Goal: Information Seeking & Learning: Learn about a topic

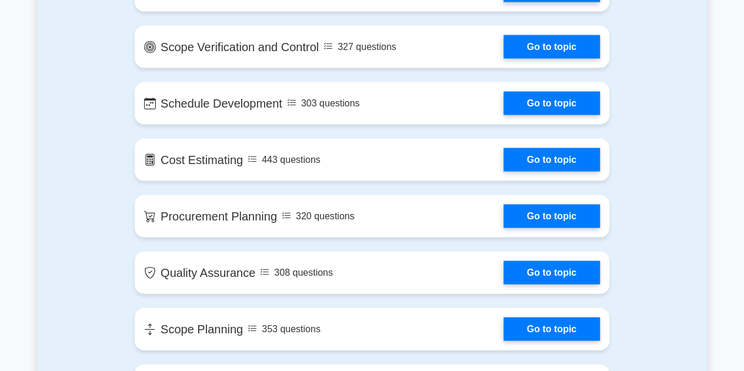
scroll to position [1096, 0]
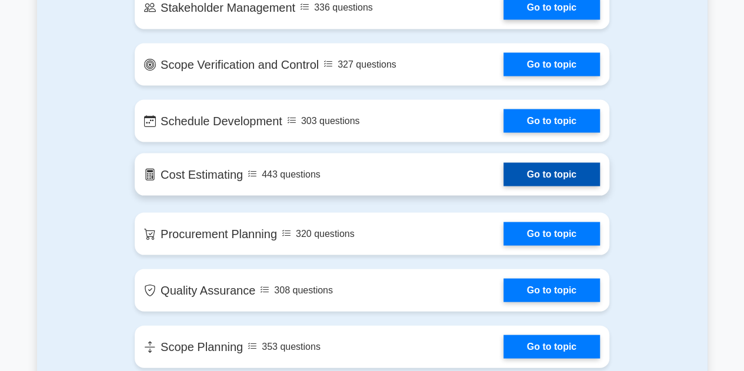
click at [572, 171] on link "Go to topic" at bounding box center [552, 174] width 97 height 24
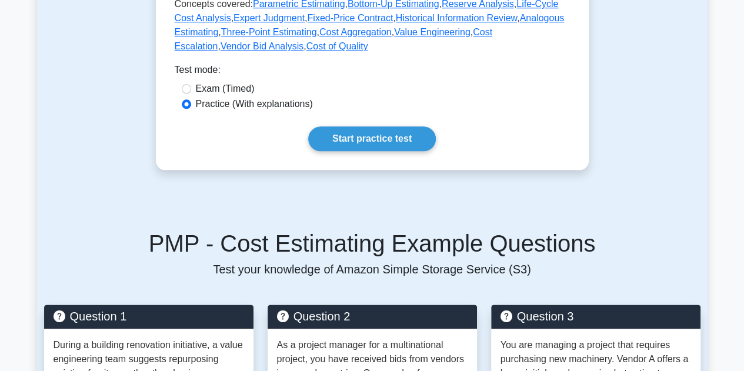
scroll to position [530, 0]
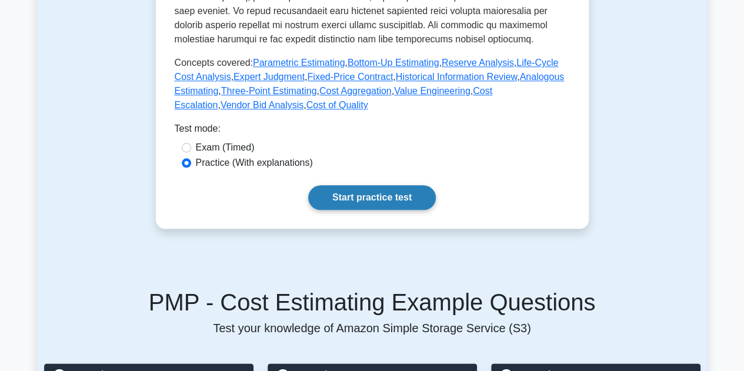
click at [384, 185] on link "Start practice test" at bounding box center [372, 197] width 128 height 25
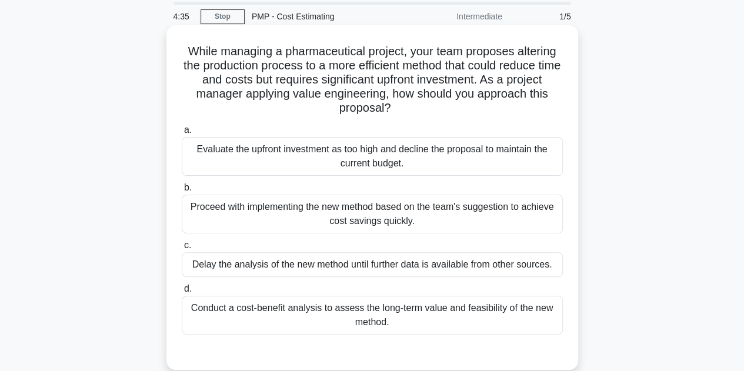
scroll to position [59, 0]
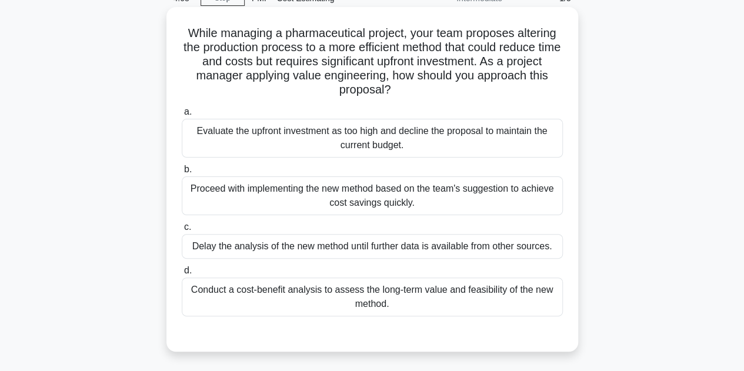
click at [445, 298] on div "Conduct a cost-benefit analysis to assess the long-term value and feasibility o…" at bounding box center [372, 297] width 381 height 39
click at [182, 275] on input "d. Conduct a cost-benefit analysis to assess the long-term value and feasibilit…" at bounding box center [182, 271] width 0 height 8
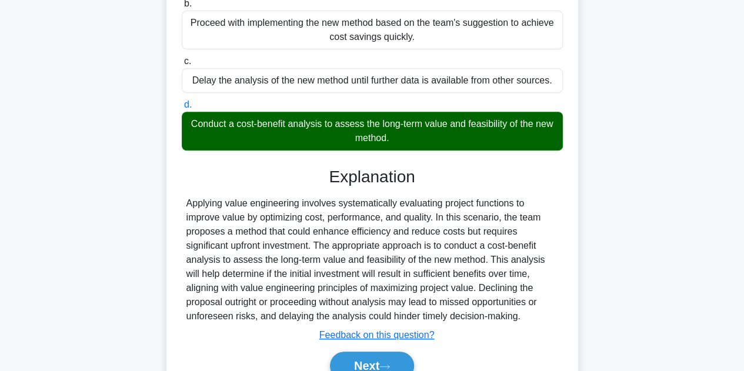
scroll to position [282, 0]
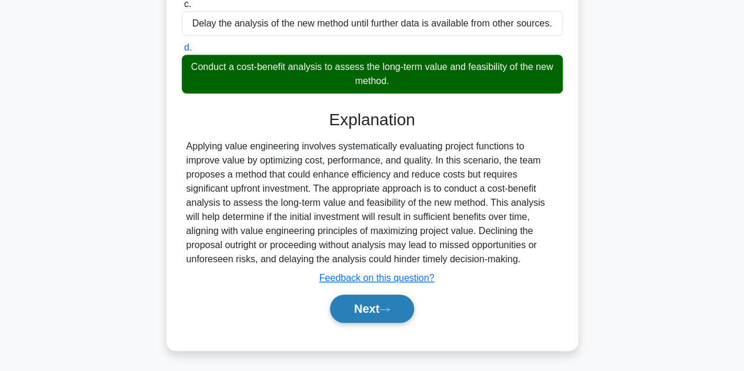
click at [368, 308] on button "Next" at bounding box center [372, 309] width 84 height 28
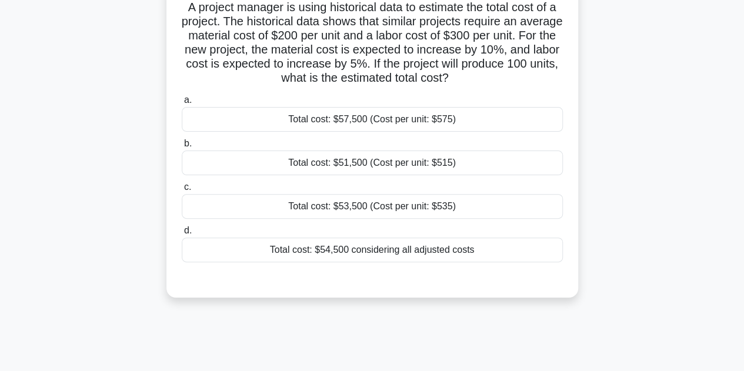
scroll to position [29, 0]
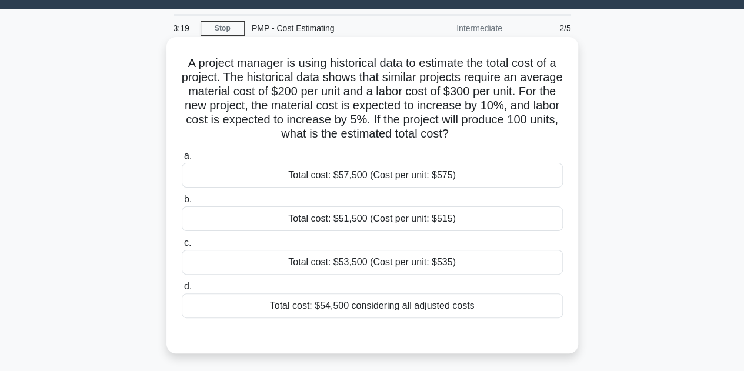
click at [517, 264] on div "Total cost: $53,500 (Cost per unit: $535)" at bounding box center [372, 262] width 381 height 25
click at [182, 247] on input "c. Total cost: $53,500 (Cost per unit: $535)" at bounding box center [182, 244] width 0 height 8
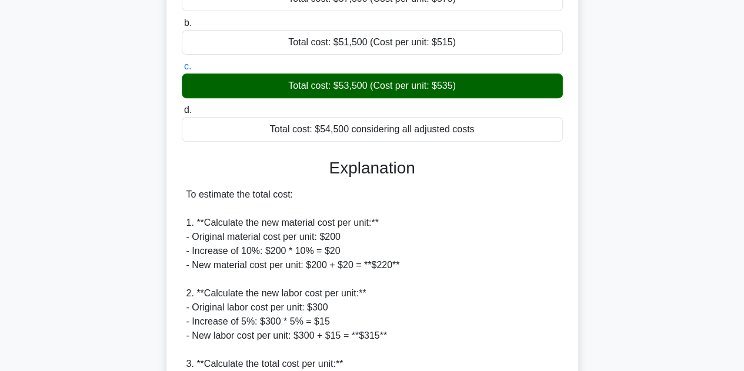
scroll to position [395, 0]
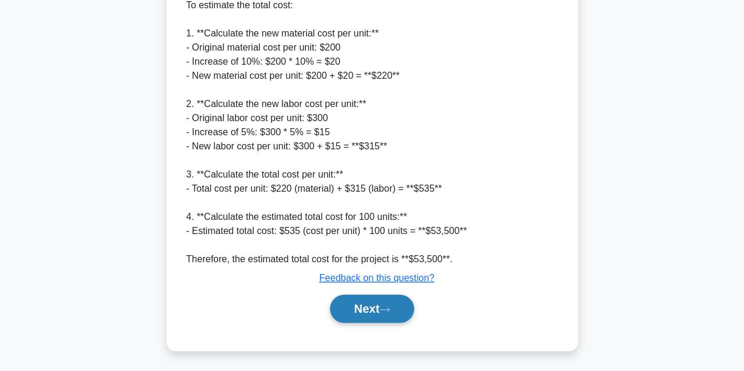
click at [387, 301] on button "Next" at bounding box center [372, 309] width 84 height 28
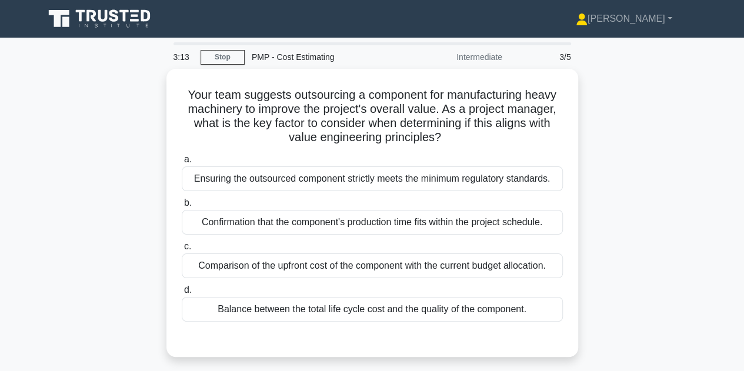
scroll to position [0, 0]
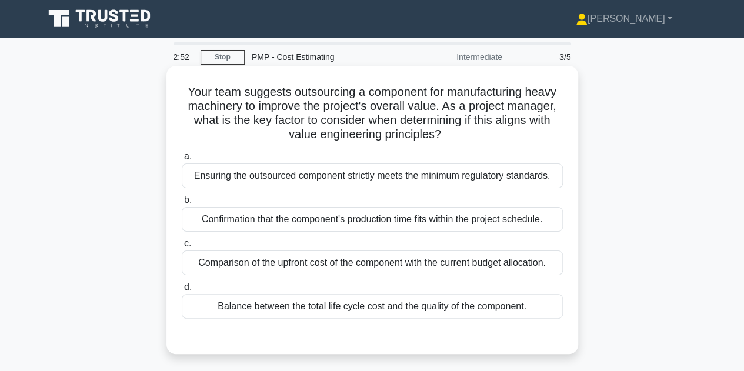
drag, startPoint x: 286, startPoint y: 135, endPoint x: 450, endPoint y: 131, distance: 163.6
click at [450, 131] on h5 "Your team suggests outsourcing a component for manufacturing heavy machinery to…" at bounding box center [373, 114] width 384 height 58
drag, startPoint x: 182, startPoint y: 95, endPoint x: 497, endPoint y: 141, distance: 318.7
click at [497, 141] on h5 "Your team suggests outsourcing a component for manufacturing heavy machinery to…" at bounding box center [373, 114] width 384 height 58
copy h5 "Your team suggests outsourcing a component for manufacturing heavy machinery to…"
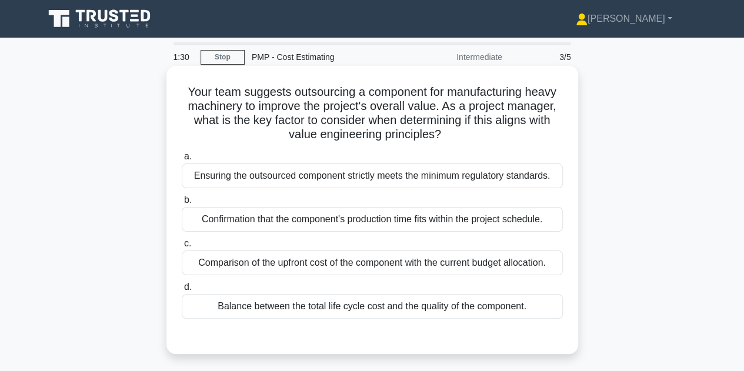
click at [386, 311] on div "Balance between the total life cycle cost and the quality of the component." at bounding box center [372, 306] width 381 height 25
click at [182, 291] on input "d. Balance between the total life cycle cost and the quality of the component." at bounding box center [182, 288] width 0 height 8
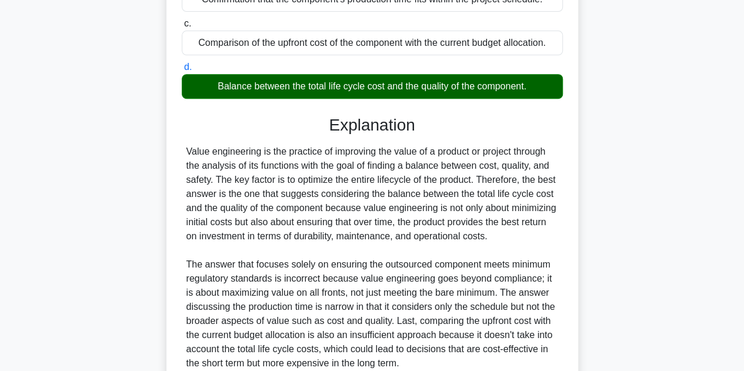
scroll to position [294, 0]
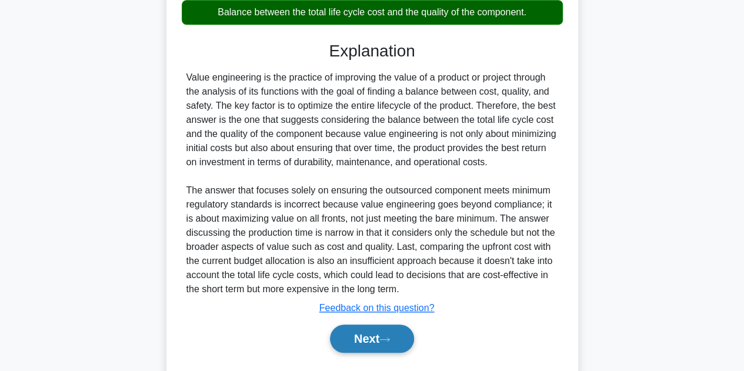
click at [392, 345] on button "Next" at bounding box center [372, 339] width 84 height 28
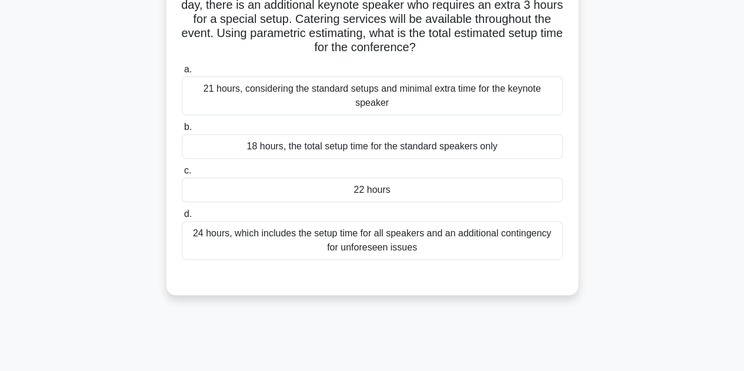
scroll to position [29, 0]
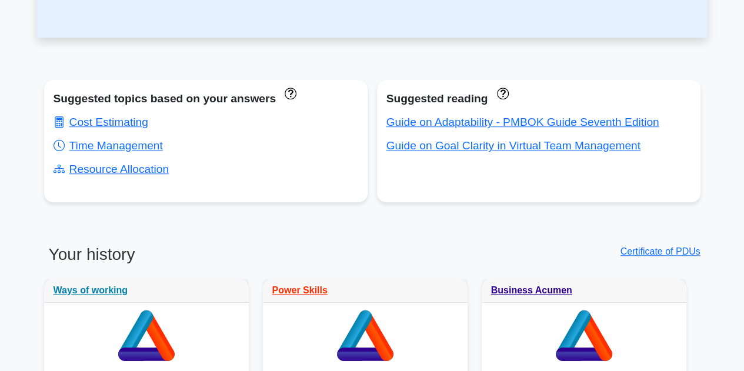
scroll to position [412, 0]
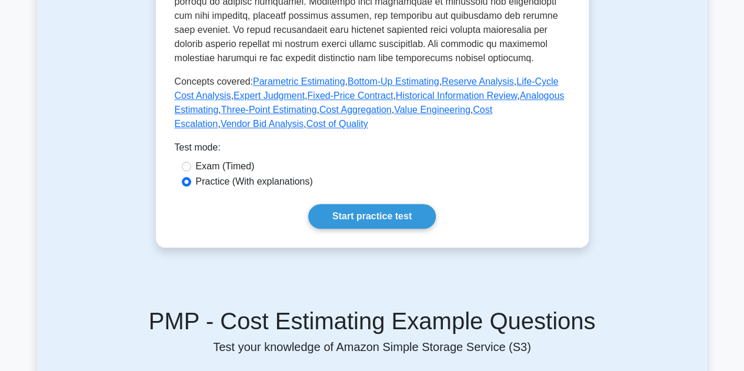
scroll to position [530, 0]
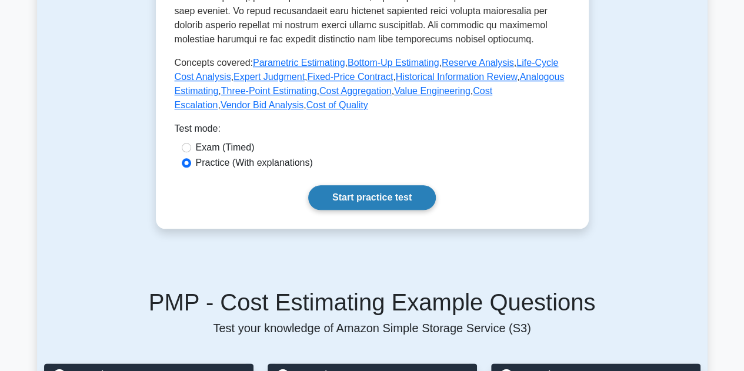
click at [412, 185] on link "Start practice test" at bounding box center [372, 197] width 128 height 25
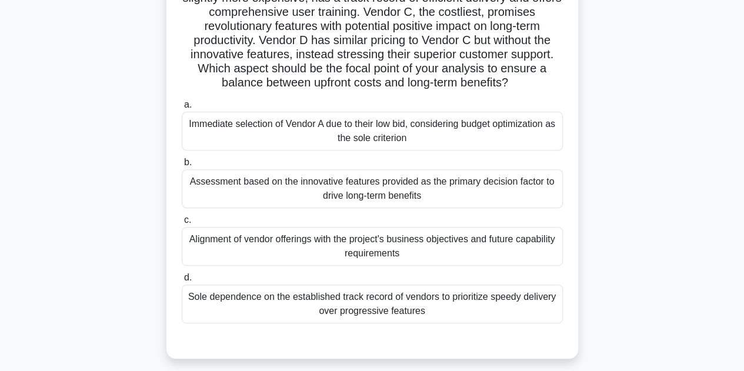
scroll to position [118, 0]
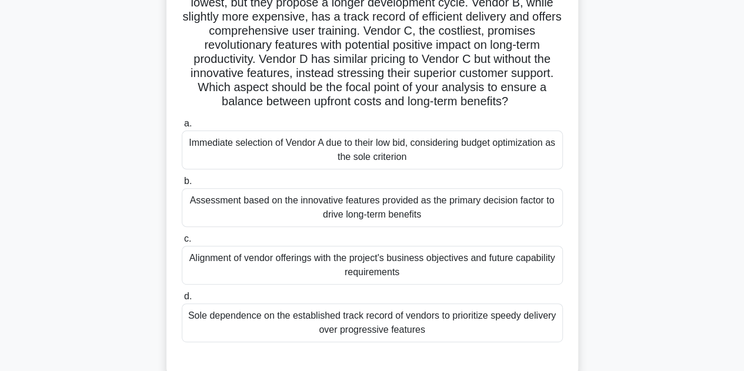
click at [501, 281] on div "Alignment of vendor offerings with the project's business objectives and future…" at bounding box center [372, 265] width 381 height 39
click at [182, 243] on input "c. Alignment of vendor offerings with the project's business objectives and fut…" at bounding box center [182, 239] width 0 height 8
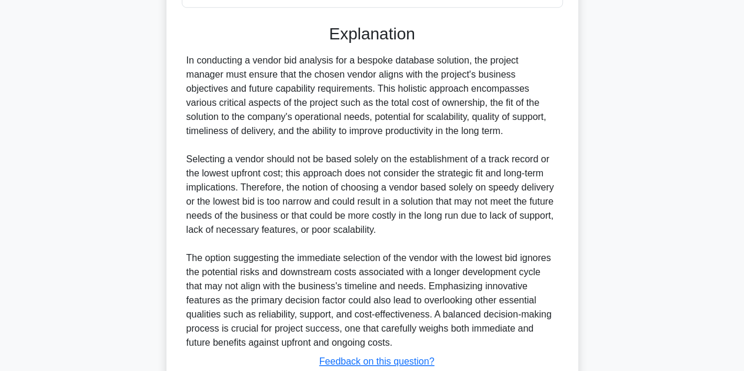
scroll to position [471, 0]
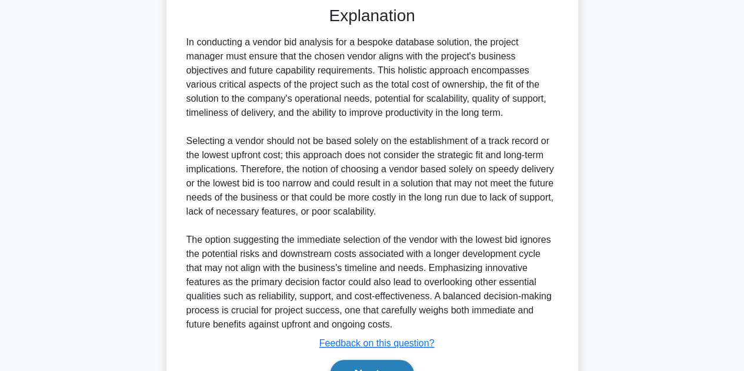
click at [384, 368] on button "Next" at bounding box center [372, 374] width 84 height 28
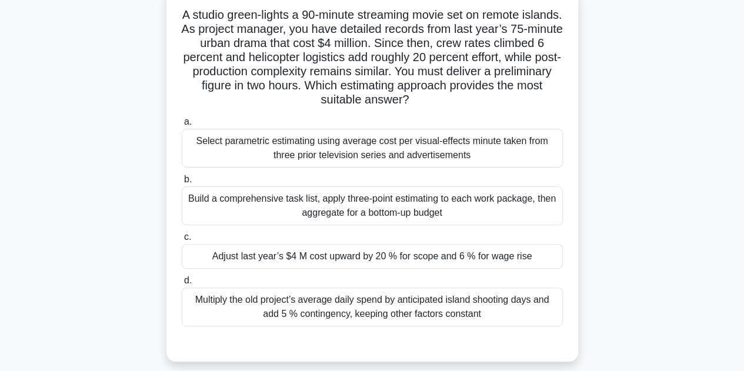
scroll to position [59, 0]
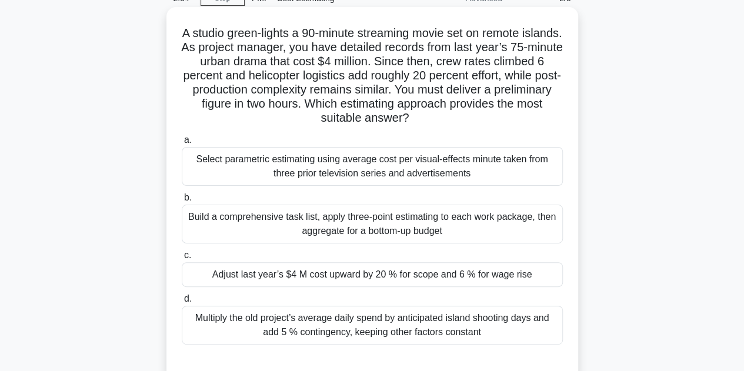
click at [395, 271] on div "Adjust last year’s $4 M cost upward by 20 % for scope and 6 % for wage rise" at bounding box center [372, 274] width 381 height 25
click at [182, 260] on input "c. Adjust last year’s $4 M cost upward by 20 % for scope and 6 % for wage rise" at bounding box center [182, 256] width 0 height 8
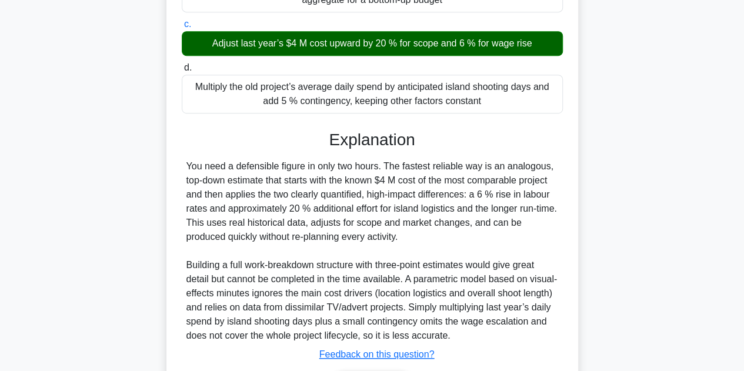
scroll to position [294, 0]
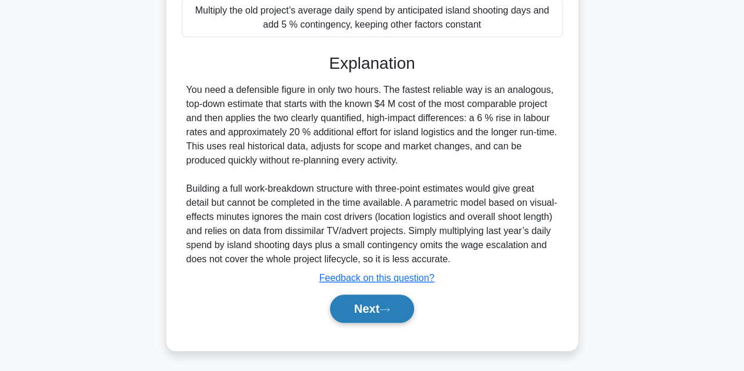
click at [385, 311] on icon at bounding box center [385, 310] width 11 height 6
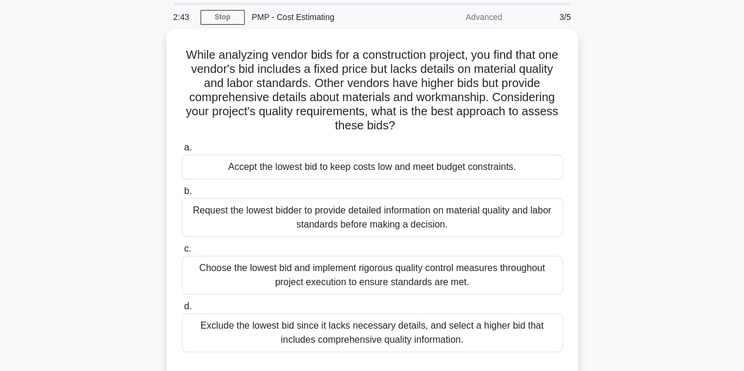
scroll to position [59, 0]
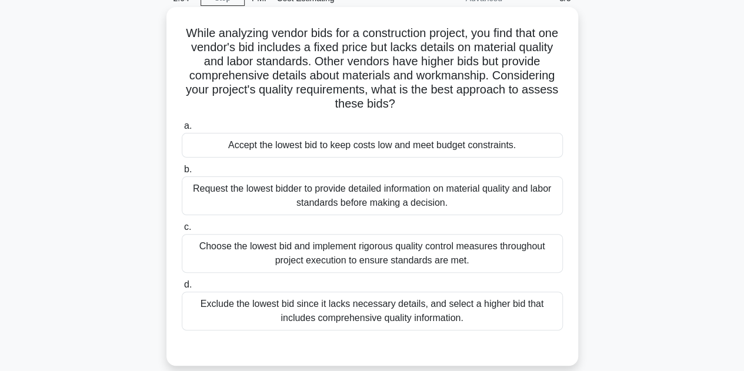
click at [408, 193] on div "Request the lowest bidder to provide detailed information on material quality a…" at bounding box center [372, 196] width 381 height 39
click at [182, 174] on input "b. Request the lowest bidder to provide detailed information on material qualit…" at bounding box center [182, 170] width 0 height 8
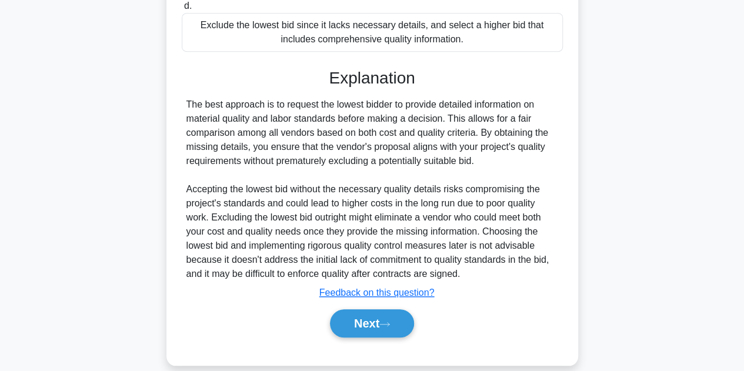
scroll to position [352, 0]
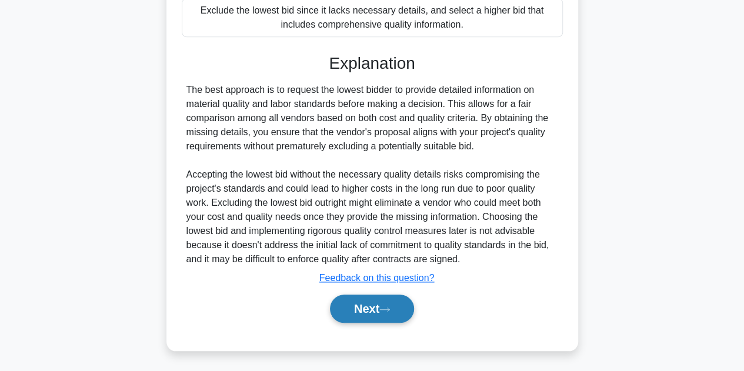
click at [355, 307] on button "Next" at bounding box center [372, 309] width 84 height 28
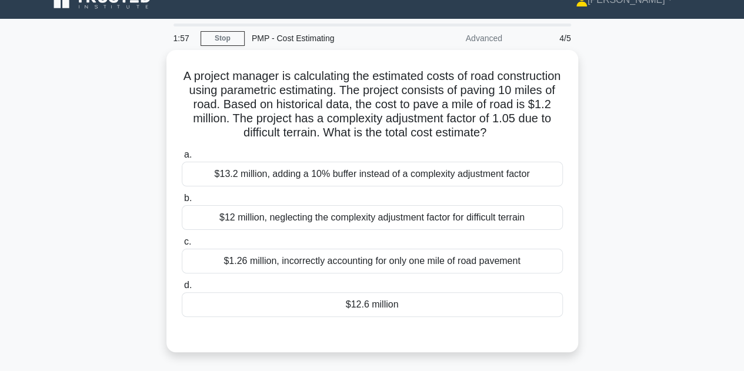
scroll to position [0, 0]
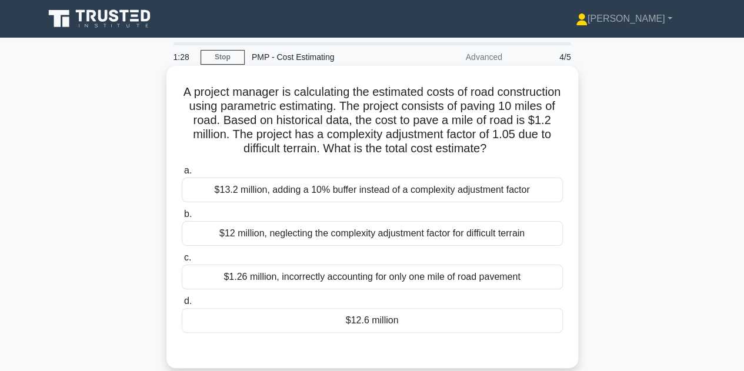
click at [387, 322] on div "$12.6 million" at bounding box center [372, 320] width 381 height 25
click at [182, 305] on input "d. $12.6 million" at bounding box center [182, 302] width 0 height 8
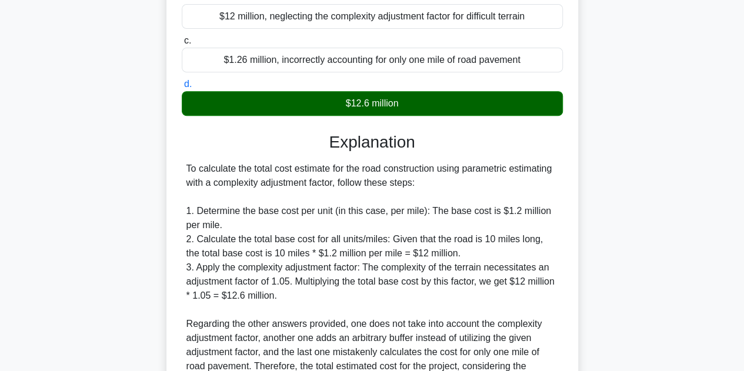
scroll to position [294, 0]
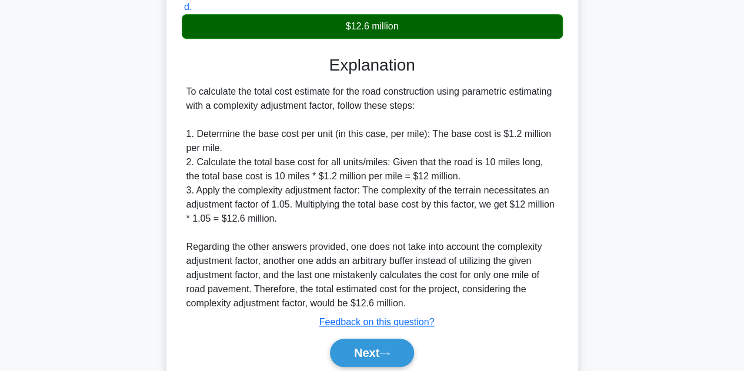
click at [384, 337] on div "Next" at bounding box center [372, 353] width 381 height 38
click at [385, 351] on icon at bounding box center [385, 354] width 11 height 6
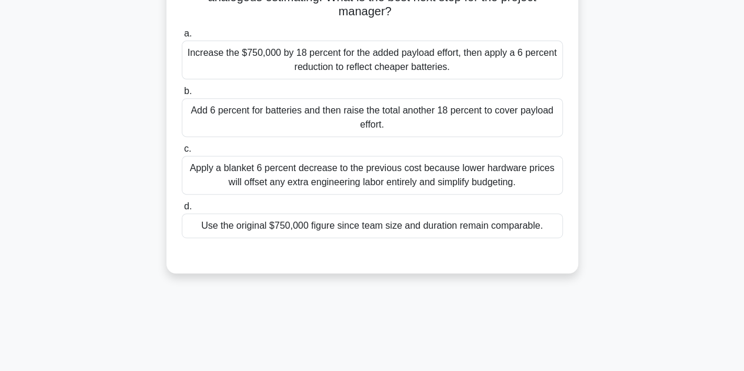
scroll to position [147, 0]
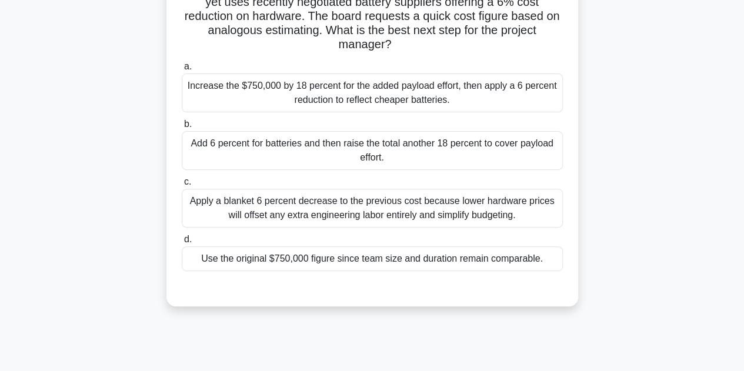
click at [457, 256] on div "Use the original $750,000 figure since team size and duration remain comparable." at bounding box center [372, 259] width 381 height 25
click at [182, 244] on input "d. Use the original $750,000 figure since team size and duration remain compara…" at bounding box center [182, 240] width 0 height 8
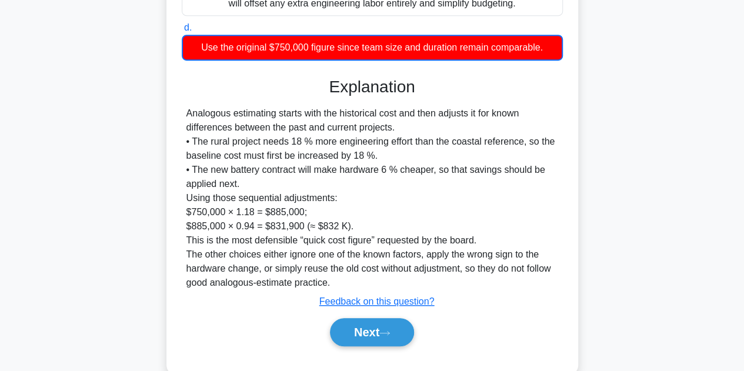
scroll to position [383, 0]
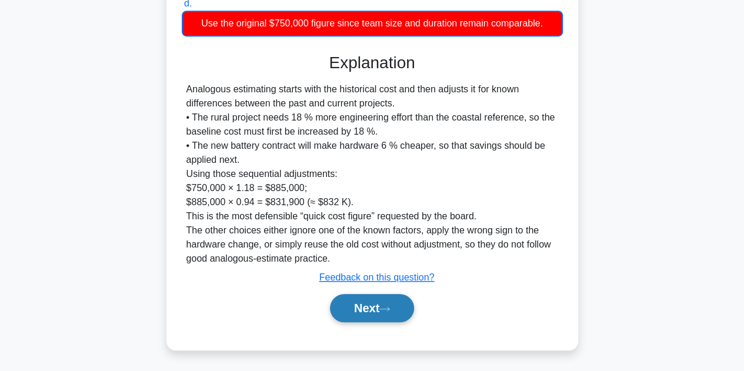
click at [381, 316] on button "Next" at bounding box center [372, 308] width 84 height 28
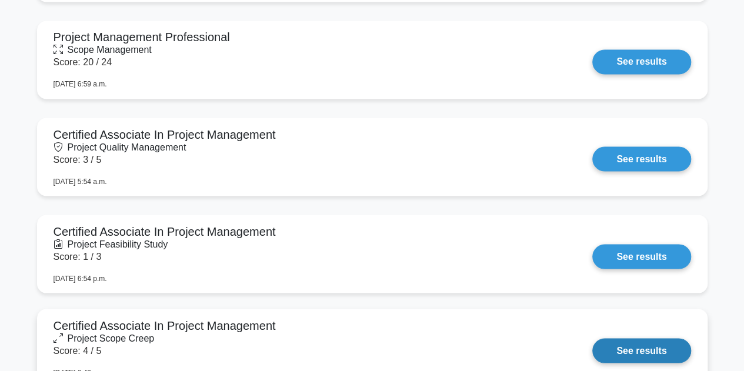
scroll to position [3119, 0]
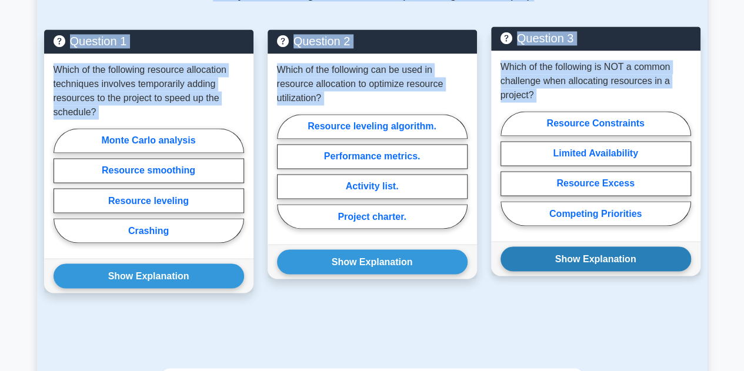
scroll to position [927, 0]
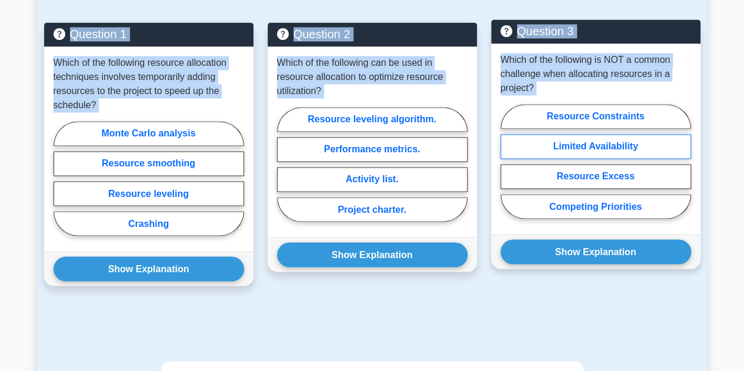
drag, startPoint x: 170, startPoint y: 48, endPoint x: 506, endPoint y: 114, distance: 341.8
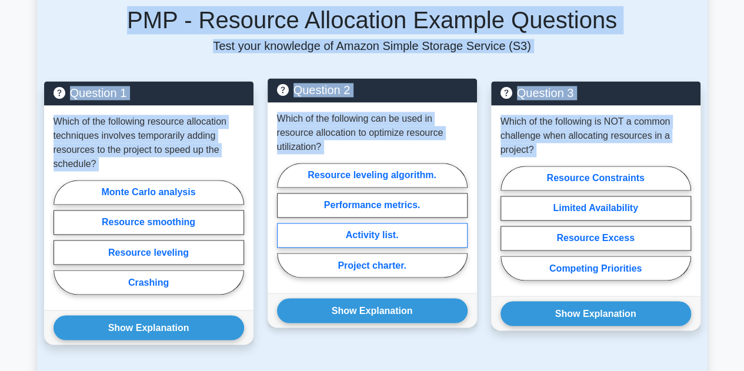
scroll to position [810, 0]
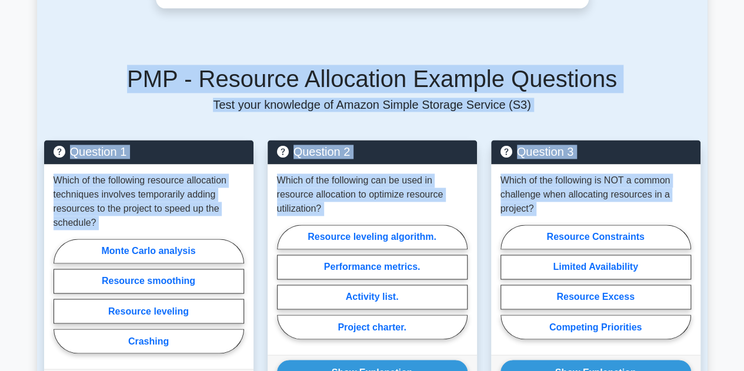
click at [138, 98] on p "Test your knowledge of Amazon Simple Storage Service (S3)" at bounding box center [372, 105] width 657 height 14
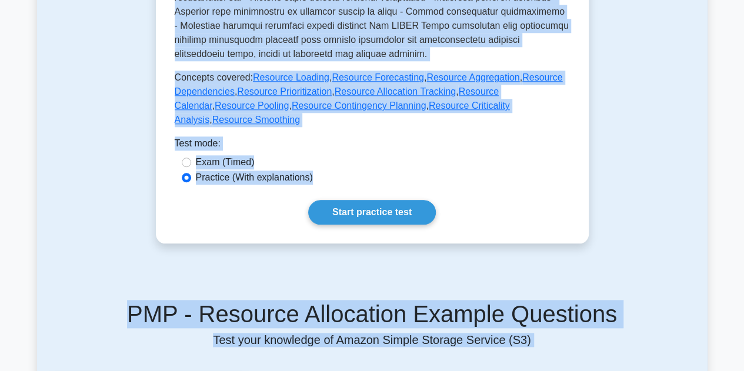
scroll to position [516, 0]
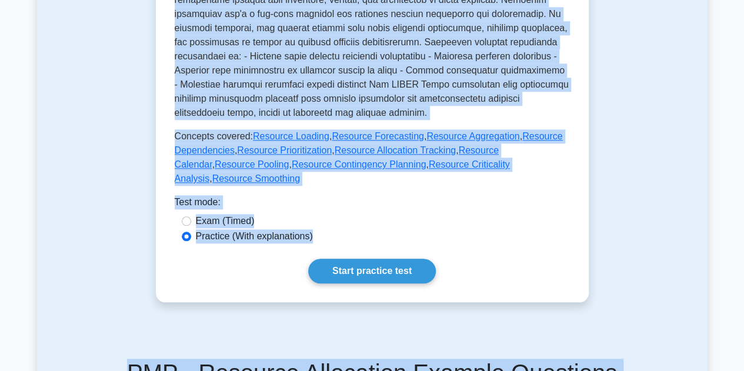
click at [678, 144] on div "Test Flashcards Resource Allocation Assigning resources to project tasks Resour…" at bounding box center [372, 233] width 671 height 1318
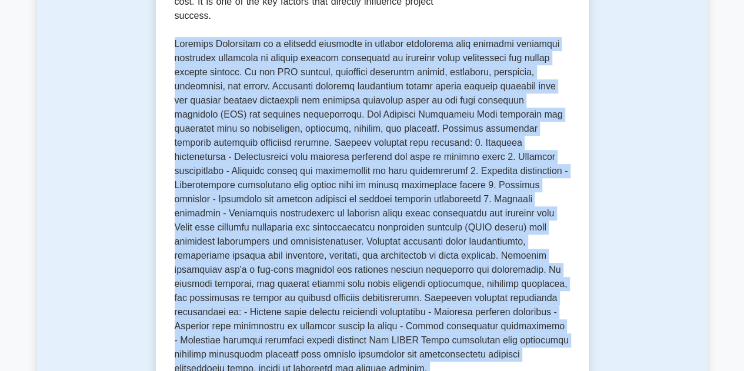
scroll to position [302, 0]
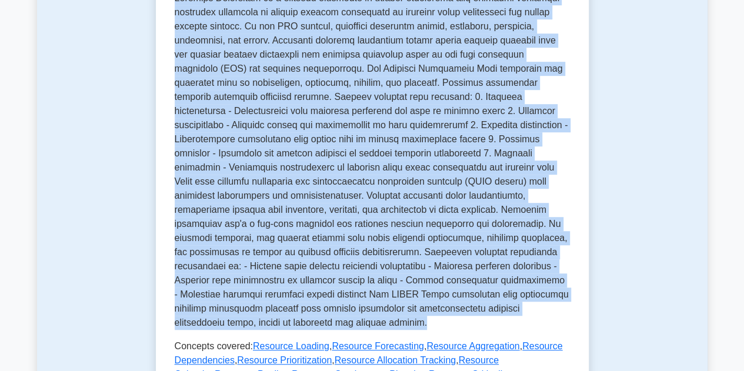
drag, startPoint x: 170, startPoint y: 64, endPoint x: 459, endPoint y: 297, distance: 370.8
click at [459, 297] on div "Resource Allocation Assigning resources to project tasks Resource Allocation is…" at bounding box center [372, 178] width 433 height 667
copy p "Resource Allocation is a critical component of project management that involves…"
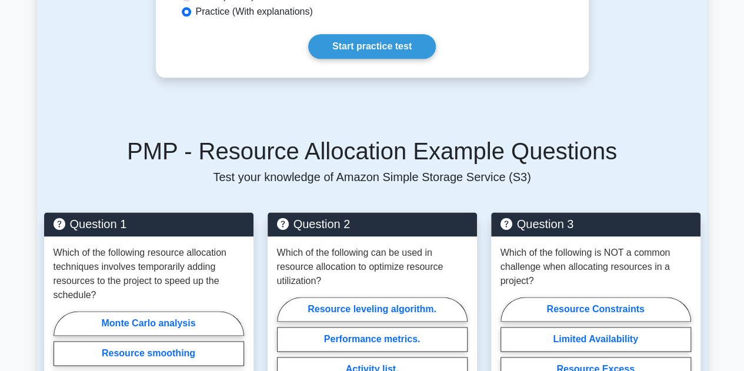
scroll to position [832, 0]
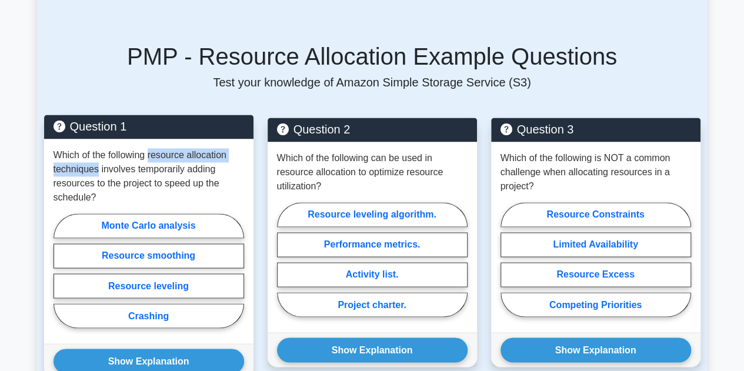
drag, startPoint x: 151, startPoint y: 111, endPoint x: 99, endPoint y: 127, distance: 54.2
click at [99, 148] on p "Which of the following resource allocation techniques involves temporarily addi…" at bounding box center [149, 176] width 191 height 56
copy p "resource allocation techniques"
click at [148, 244] on label "Resource smoothing" at bounding box center [149, 256] width 191 height 25
click at [61, 271] on input "Resource smoothing" at bounding box center [58, 275] width 8 height 8
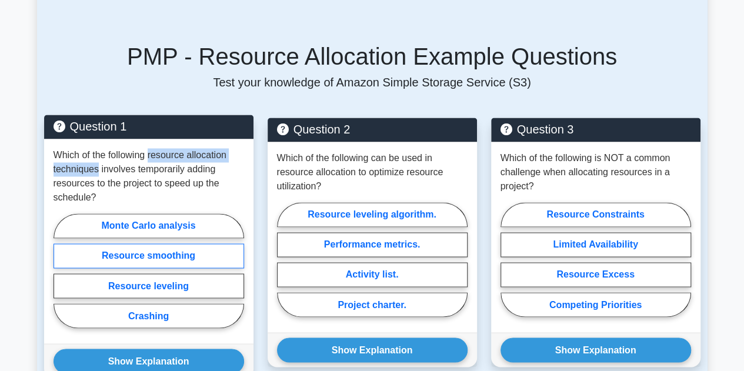
radio input "true"
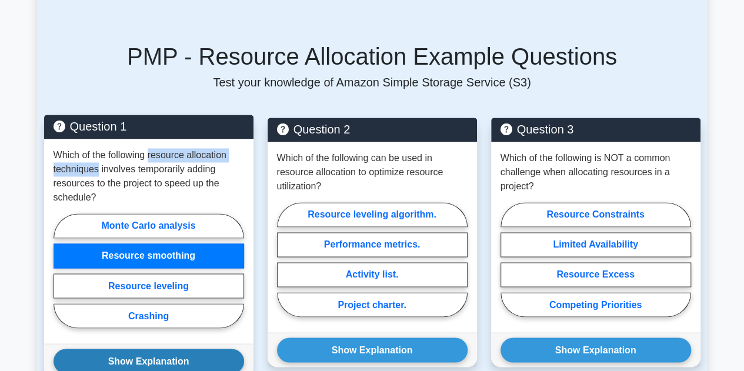
click at [149, 349] on button "Show Explanation" at bounding box center [149, 361] width 191 height 25
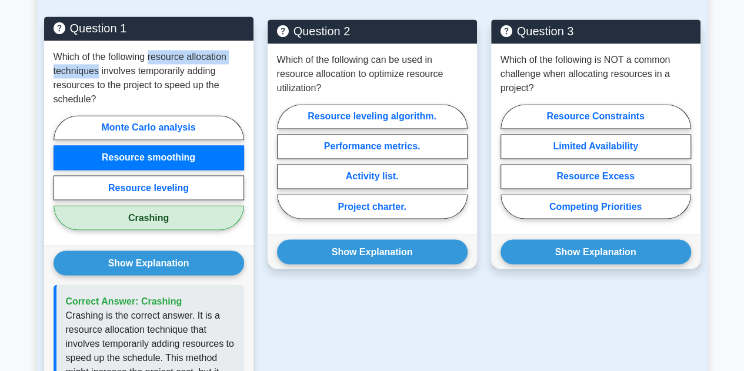
scroll to position [950, 0]
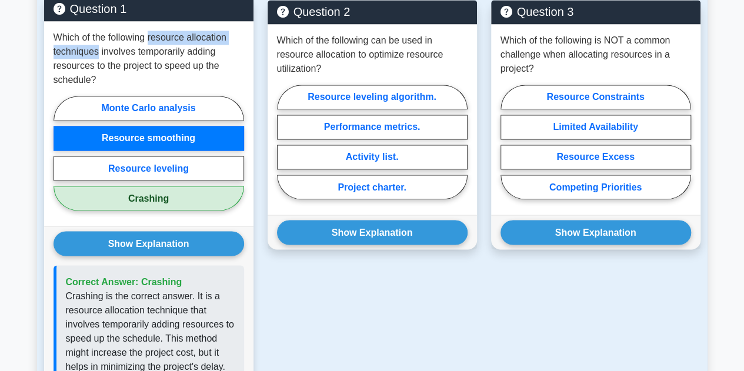
click at [141, 186] on label "Crashing" at bounding box center [149, 198] width 191 height 25
click at [61, 159] on input "Crashing" at bounding box center [58, 157] width 8 height 8
radio input "true"
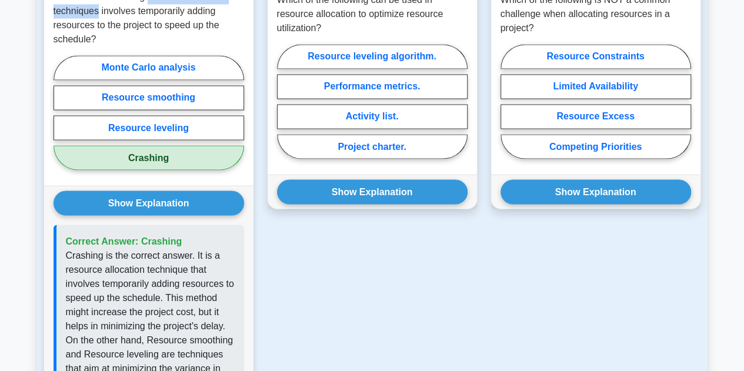
scroll to position [1009, 0]
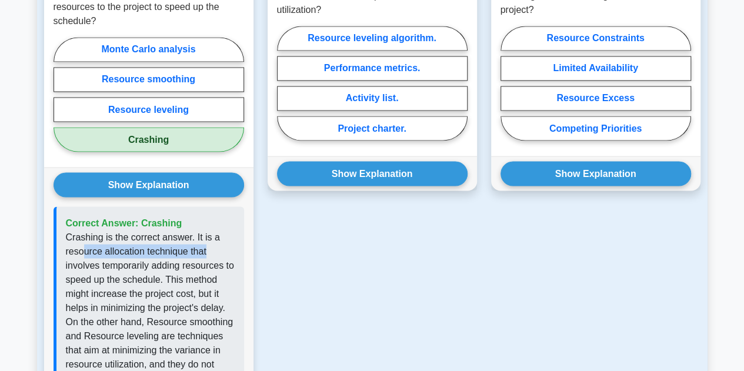
drag, startPoint x: 81, startPoint y: 205, endPoint x: 222, endPoint y: 207, distance: 141.2
click at [222, 230] on p "Crashing is the correct answer. It is a resource allocation technique that invo…" at bounding box center [150, 343] width 169 height 226
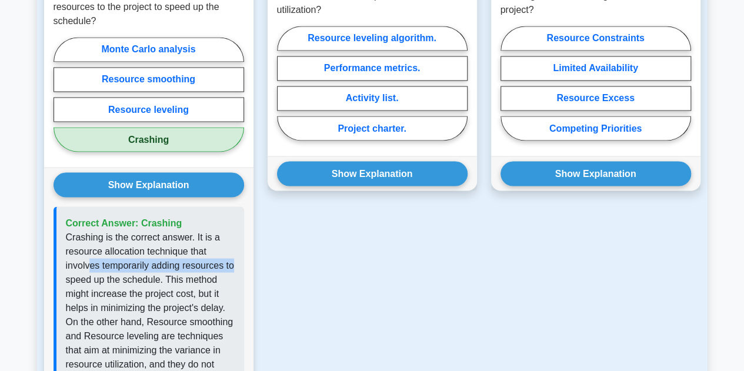
drag, startPoint x: 92, startPoint y: 227, endPoint x: 239, endPoint y: 225, distance: 147.1
click at [239, 225] on div "Correct Answer: Crashing" at bounding box center [149, 336] width 191 height 259
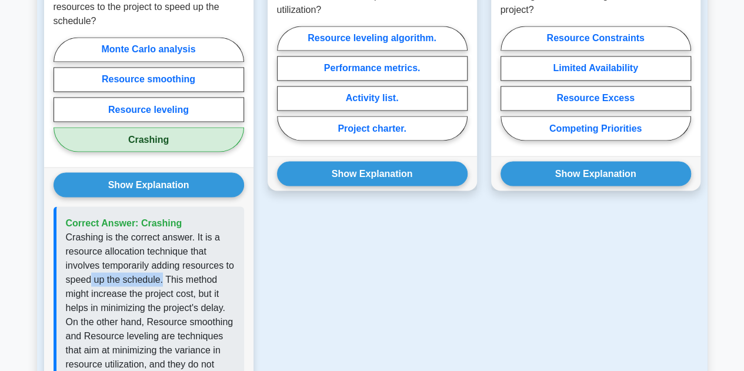
drag, startPoint x: 88, startPoint y: 231, endPoint x: 162, endPoint y: 231, distance: 74.2
click at [162, 231] on p "Crashing is the correct answer. It is a resource allocation technique that invo…" at bounding box center [150, 343] width 169 height 226
drag, startPoint x: 113, startPoint y: 253, endPoint x: 189, endPoint y: 248, distance: 76.7
click at [189, 248] on p "Crashing is the correct answer. It is a resource allocation technique that invo…" at bounding box center [150, 343] width 169 height 226
drag, startPoint x: 95, startPoint y: 268, endPoint x: 204, endPoint y: 268, distance: 108.9
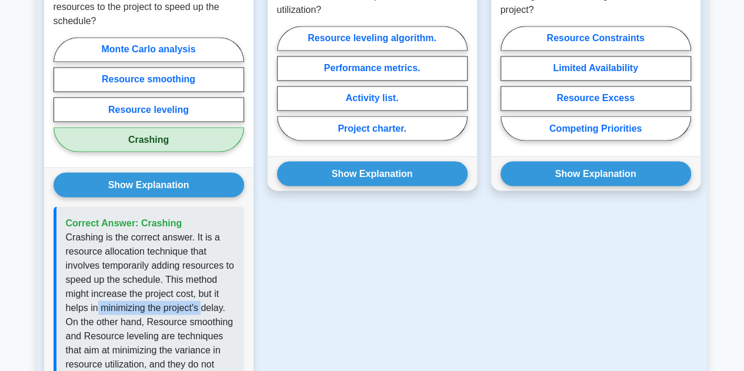
click at [204, 268] on p "Crashing is the correct answer. It is a resource allocation technique that invo…" at bounding box center [150, 343] width 169 height 226
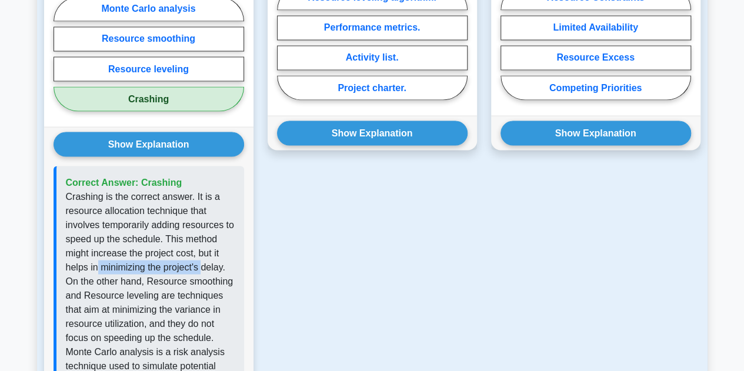
scroll to position [1068, 0]
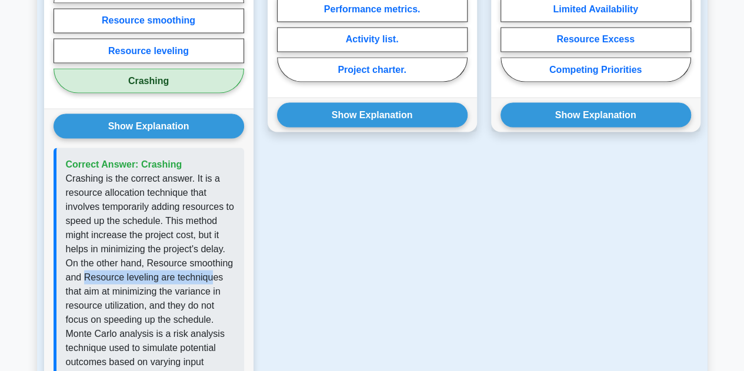
drag, startPoint x: 83, startPoint y: 237, endPoint x: 212, endPoint y: 238, distance: 129.5
click at [212, 238] on p "Crashing is the correct answer. It is a resource allocation technique that invo…" at bounding box center [150, 284] width 169 height 226
drag, startPoint x: 114, startPoint y: 249, endPoint x: 199, endPoint y: 247, distance: 85.3
click at [199, 247] on p "Crashing is the correct answer. It is a resource allocation technique that invo…" at bounding box center [150, 284] width 169 height 226
drag, startPoint x: 94, startPoint y: 260, endPoint x: 133, endPoint y: 262, distance: 39.5
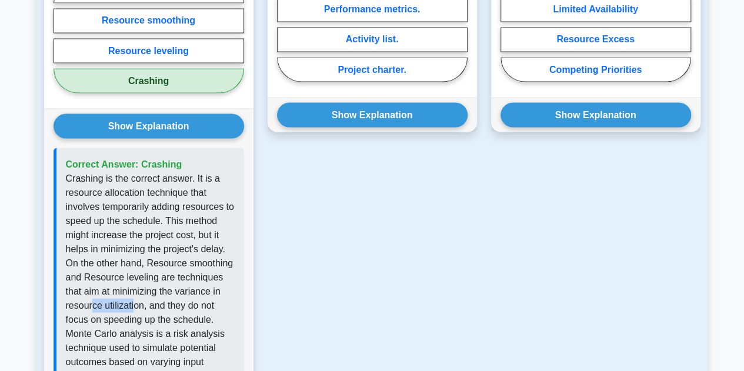
click at [133, 262] on p "Crashing is the correct answer. It is a resource allocation technique that invo…" at bounding box center [150, 284] width 169 height 226
drag, startPoint x: 92, startPoint y: 271, endPoint x: 191, endPoint y: 270, distance: 98.9
click at [191, 270] on p "Crashing is the correct answer. It is a resource allocation technique that invo…" at bounding box center [150, 284] width 169 height 226
drag, startPoint x: 82, startPoint y: 303, endPoint x: 165, endPoint y: 299, distance: 83.1
click at [165, 299] on p "Crashing is the correct answer. It is a resource allocation technique that invo…" at bounding box center [150, 284] width 169 height 226
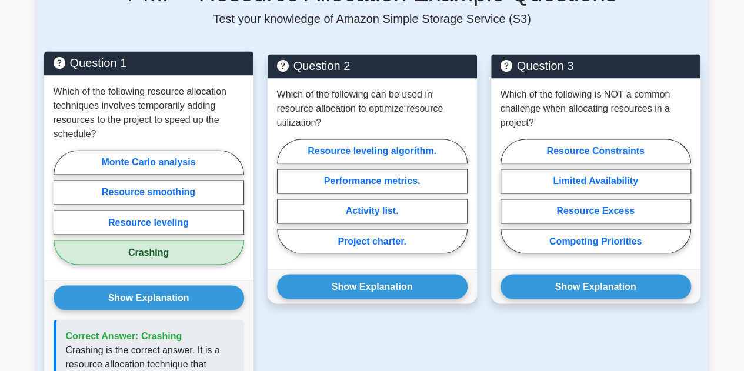
scroll to position [891, 0]
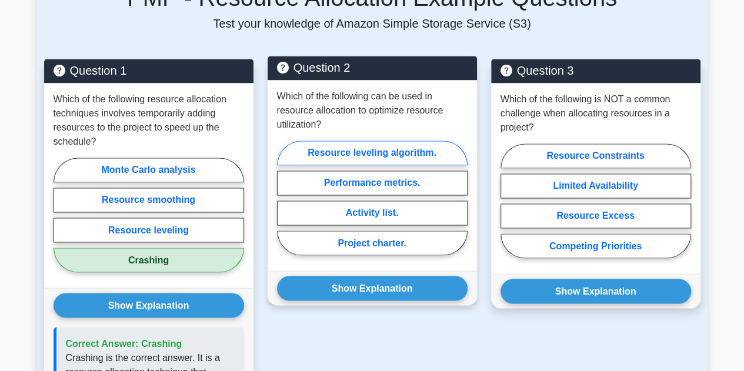
click at [373, 141] on label "Resource leveling algorithm." at bounding box center [372, 153] width 191 height 25
click at [285, 198] on input "Resource leveling algorithm." at bounding box center [281, 202] width 8 height 8
radio input "true"
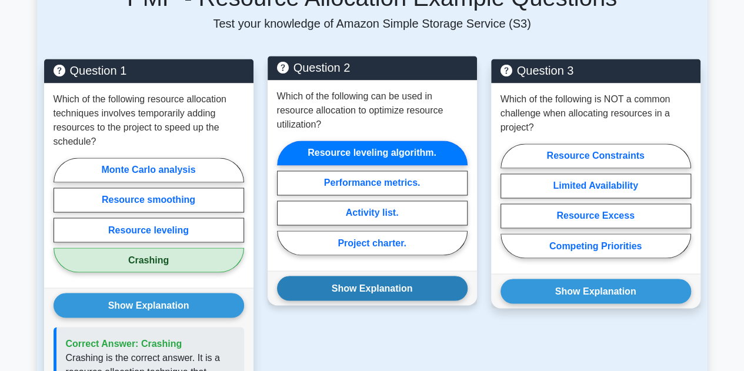
click at [404, 276] on button "Show Explanation" at bounding box center [372, 288] width 191 height 25
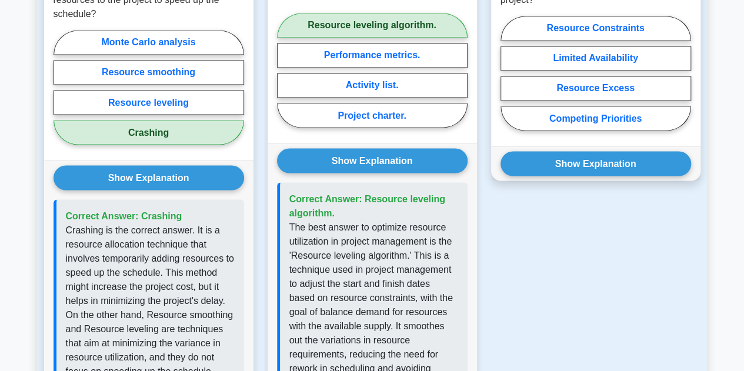
scroll to position [1068, 0]
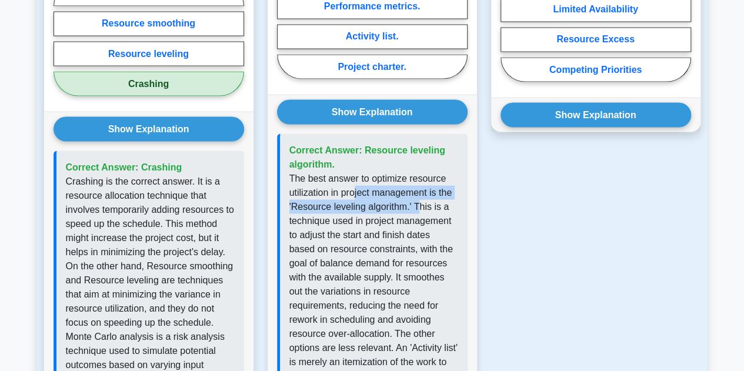
drag, startPoint x: 355, startPoint y: 151, endPoint x: 393, endPoint y: 159, distance: 38.4
click at [418, 171] on p "The best answer to optimize resource utilization in project management is the '…" at bounding box center [374, 340] width 169 height 339
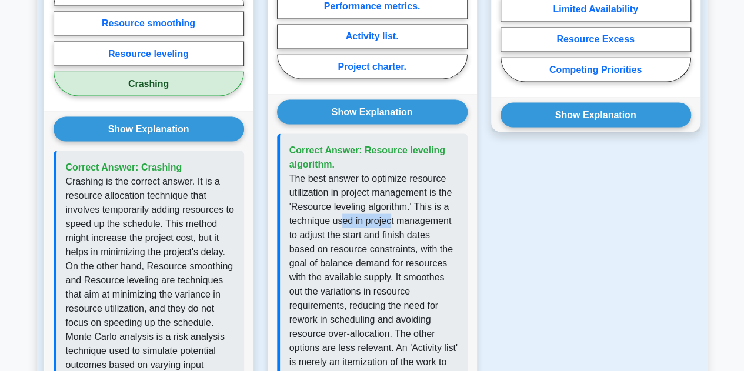
drag, startPoint x: 342, startPoint y: 179, endPoint x: 380, endPoint y: 180, distance: 37.7
click at [391, 178] on p "The best answer to optimize resource utilization in project management is the '…" at bounding box center [374, 340] width 169 height 339
drag, startPoint x: 358, startPoint y: 192, endPoint x: 394, endPoint y: 196, distance: 36.1
click at [453, 185] on p "The best answer to optimize resource utilization in project management is the '…" at bounding box center [374, 340] width 169 height 339
drag, startPoint x: 323, startPoint y: 206, endPoint x: 424, endPoint y: 210, distance: 100.7
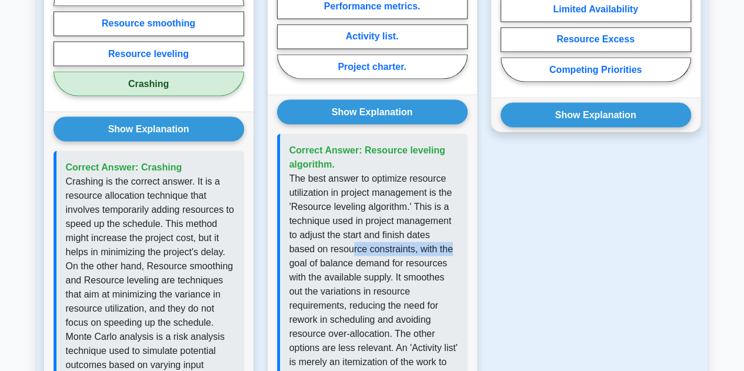
click at [424, 210] on p "The best answer to optimize resource utilization in project management is the '…" at bounding box center [374, 340] width 169 height 339
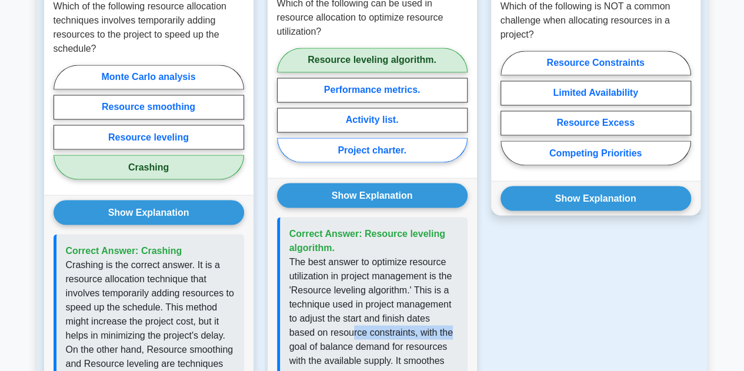
scroll to position [891, 0]
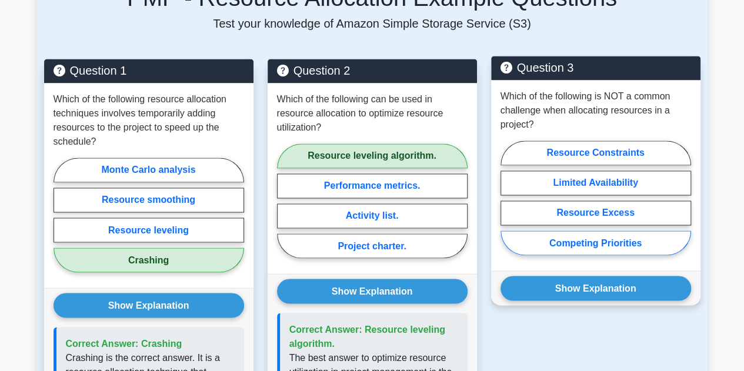
click at [591, 231] on label "Competing Priorities" at bounding box center [596, 243] width 191 height 25
click at [508, 198] on input "Competing Priorities" at bounding box center [505, 202] width 8 height 8
radio input "true"
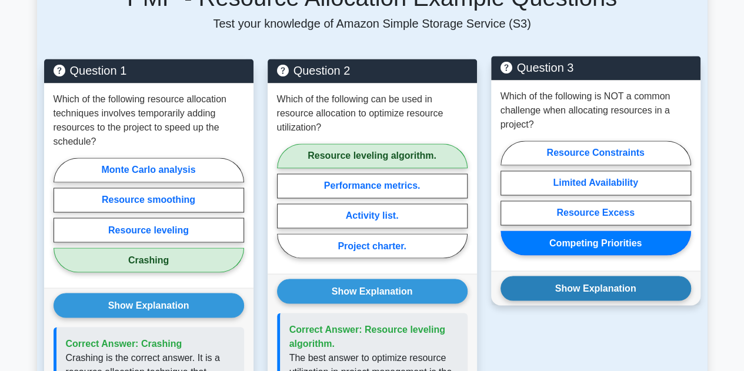
click at [583, 276] on button "Show Explanation" at bounding box center [596, 288] width 191 height 25
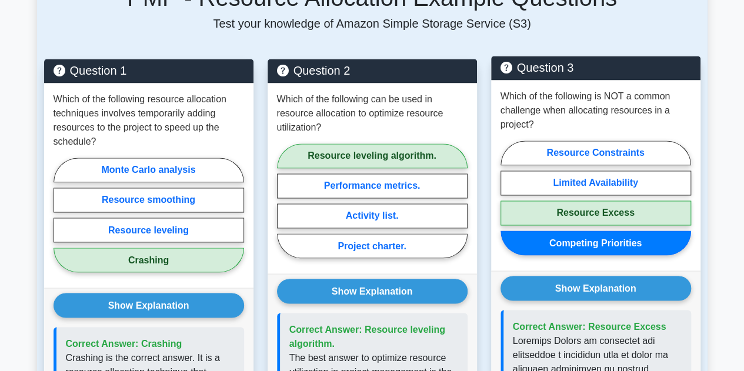
click at [588, 201] on label "Resource Excess" at bounding box center [596, 213] width 191 height 25
click at [508, 198] on input "Resource Excess" at bounding box center [505, 202] width 8 height 8
radio input "true"
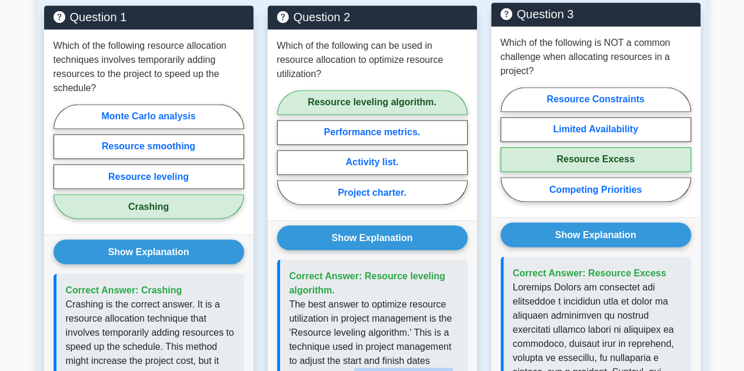
scroll to position [1009, 0]
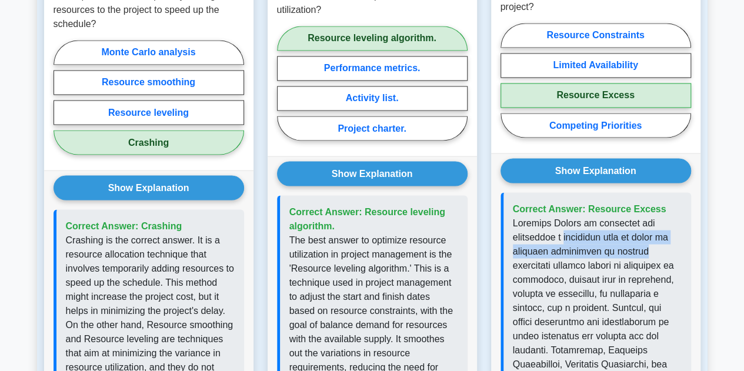
drag, startPoint x: 569, startPoint y: 195, endPoint x: 649, endPoint y: 201, distance: 79.7
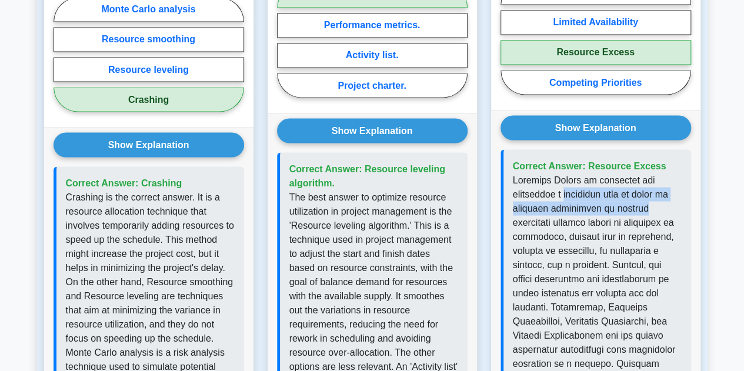
scroll to position [1068, 0]
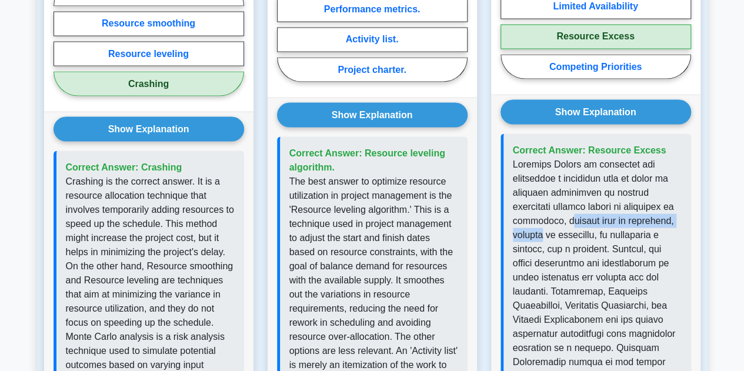
drag, startPoint x: 589, startPoint y: 188, endPoint x: 626, endPoint y: 180, distance: 37.3
click at [626, 180] on p at bounding box center [597, 362] width 169 height 410
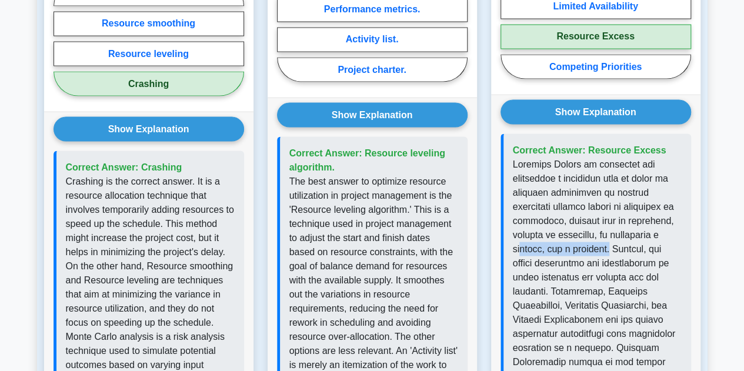
drag, startPoint x: 574, startPoint y: 205, endPoint x: 680, endPoint y: 201, distance: 105.4
click at [680, 201] on p at bounding box center [597, 362] width 169 height 410
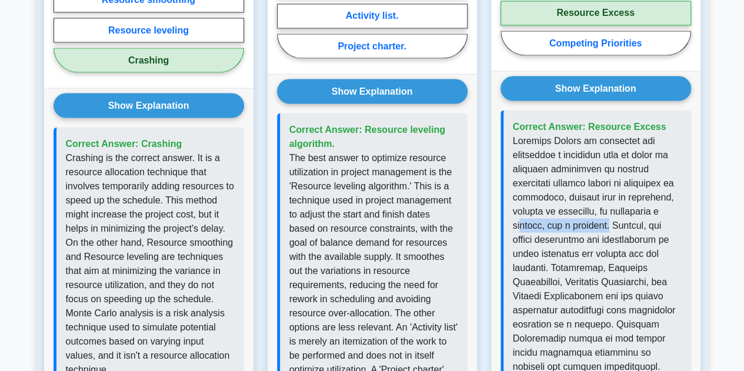
scroll to position [1126, 0]
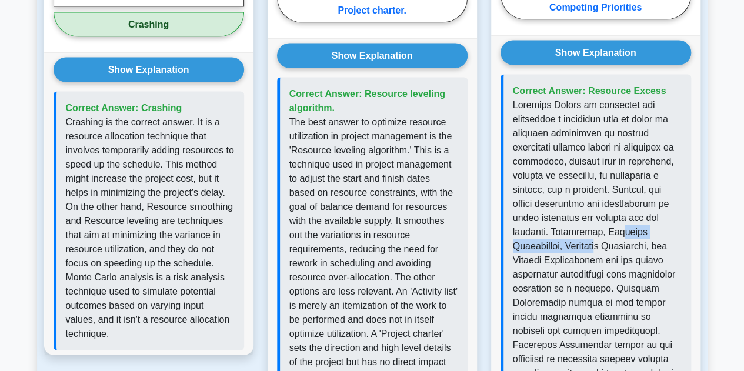
drag, startPoint x: 526, startPoint y: 202, endPoint x: 647, endPoint y: 207, distance: 120.8
click at [647, 207] on p at bounding box center [597, 303] width 169 height 410
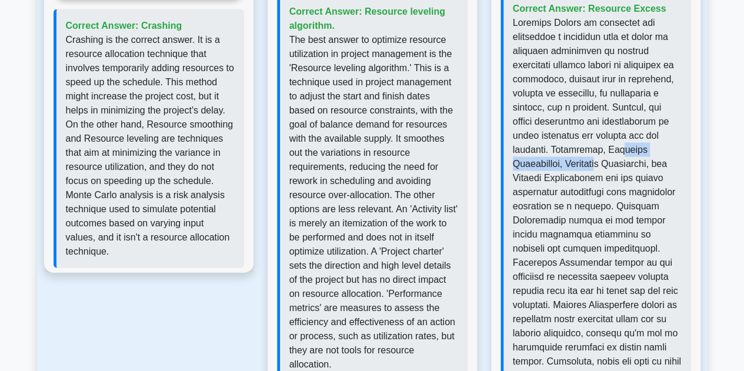
scroll to position [1244, 0]
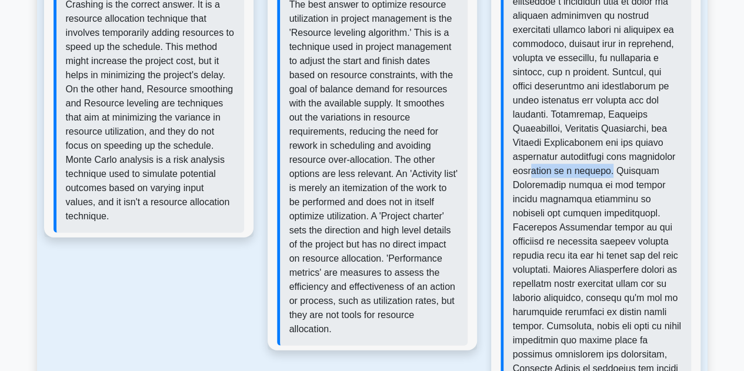
drag, startPoint x: 573, startPoint y: 119, endPoint x: 654, endPoint y: 121, distance: 81.2
click at [654, 121] on p at bounding box center [597, 186] width 169 height 410
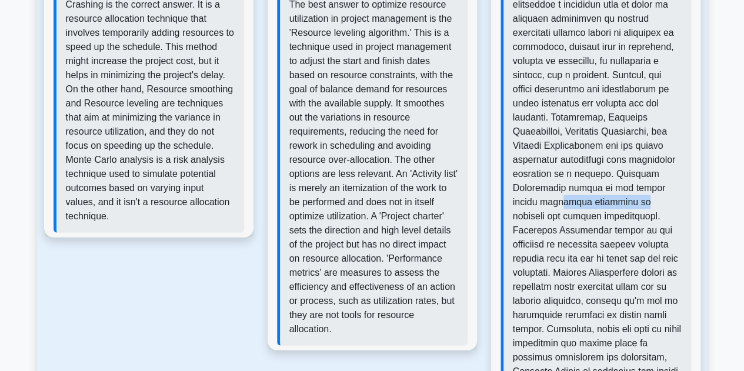
drag, startPoint x: 593, startPoint y: 159, endPoint x: 738, endPoint y: 155, distance: 145.4
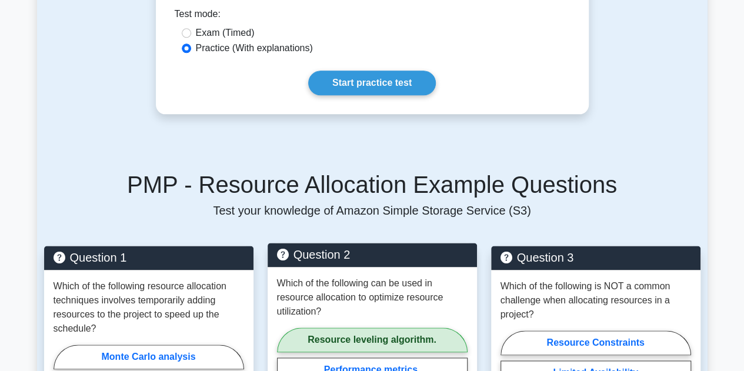
scroll to position [527, 0]
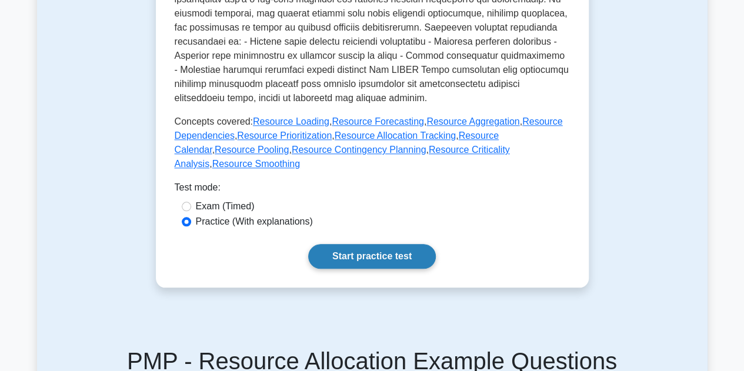
click at [405, 244] on link "Start practice test" at bounding box center [372, 256] width 128 height 25
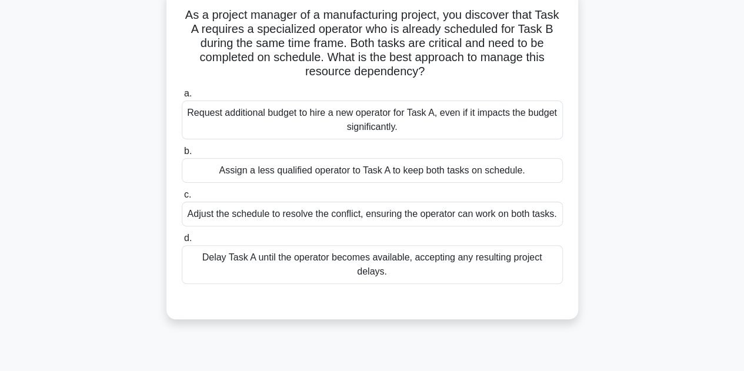
scroll to position [59, 0]
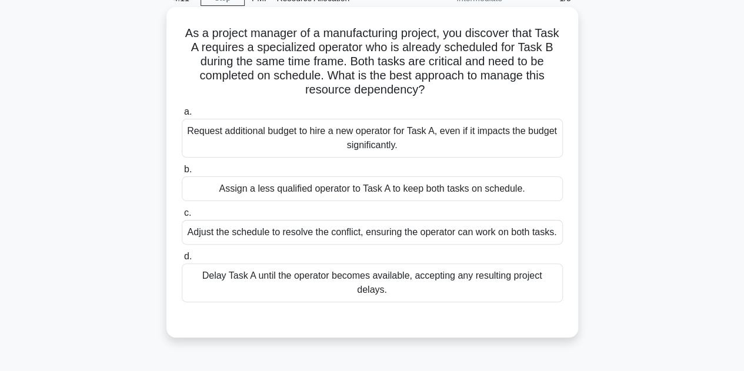
click at [401, 235] on div "Adjust the schedule to resolve the conflict, ensuring the operator can work on …" at bounding box center [372, 232] width 381 height 25
click at [182, 217] on input "c. Adjust the schedule to resolve the conflict, ensuring the operator can work …" at bounding box center [182, 213] width 0 height 8
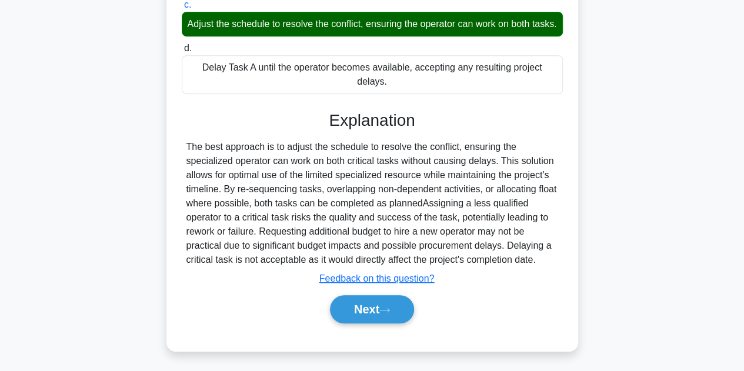
scroll to position [268, 0]
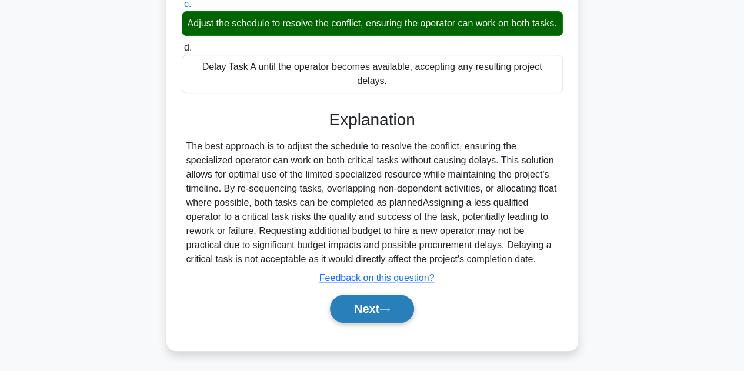
click at [384, 301] on button "Next" at bounding box center [372, 309] width 84 height 28
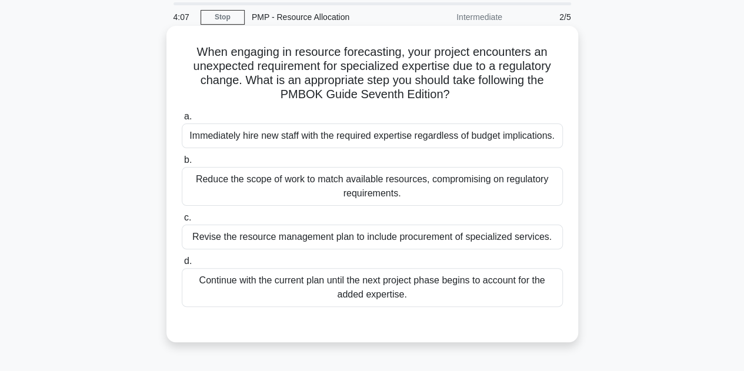
scroll to position [0, 0]
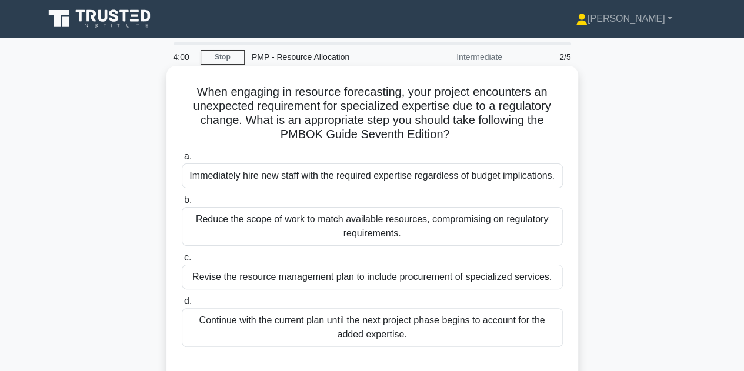
drag, startPoint x: 453, startPoint y: 141, endPoint x: 179, endPoint y: 90, distance: 278.9
click at [179, 90] on div "When engaging in resource forecasting, your project encounters an unexpected re…" at bounding box center [372, 224] width 403 height 307
copy h5 "When engaging in resource forecasting, your project encounters an unexpected re…"
click at [546, 147] on div "When engaging in resource forecasting, your project encounters an unexpected re…" at bounding box center [372, 224] width 403 height 307
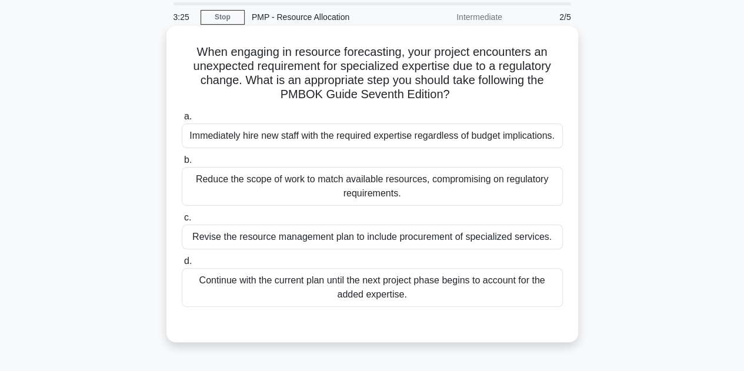
scroll to position [59, 0]
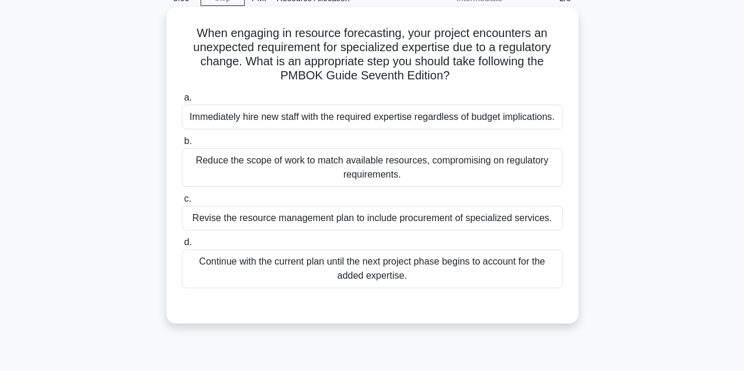
click at [340, 217] on div "Revise the resource management plan to include procurement of specialized servi…" at bounding box center [372, 218] width 381 height 25
click at [182, 203] on input "c. Revise the resource management plan to include procurement of specialized se…" at bounding box center [182, 199] width 0 height 8
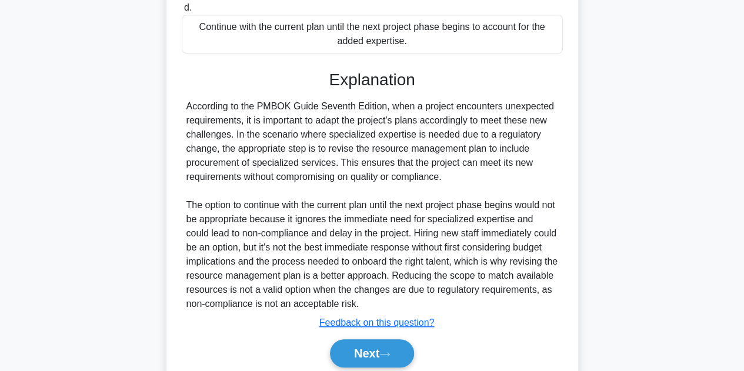
scroll to position [294, 0]
click at [360, 349] on button "Next" at bounding box center [372, 353] width 84 height 28
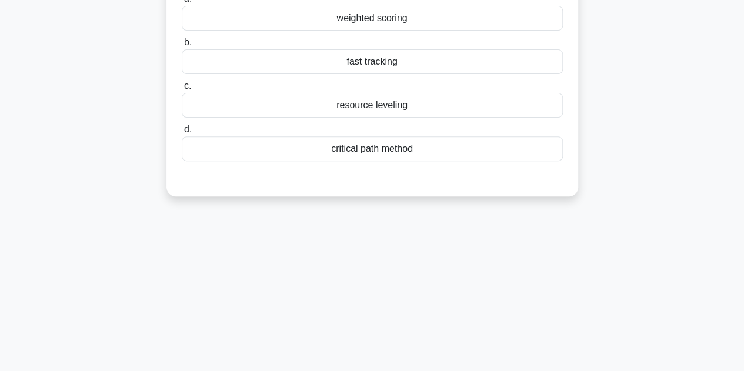
scroll to position [29, 0]
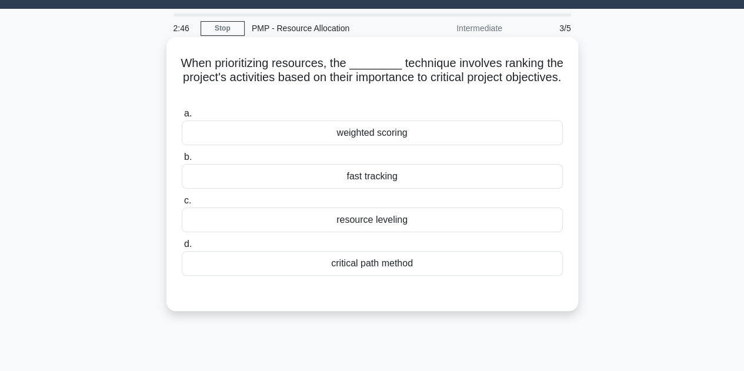
click at [392, 220] on div "resource leveling" at bounding box center [372, 220] width 381 height 25
click at [182, 205] on input "c. resource leveling" at bounding box center [182, 201] width 0 height 8
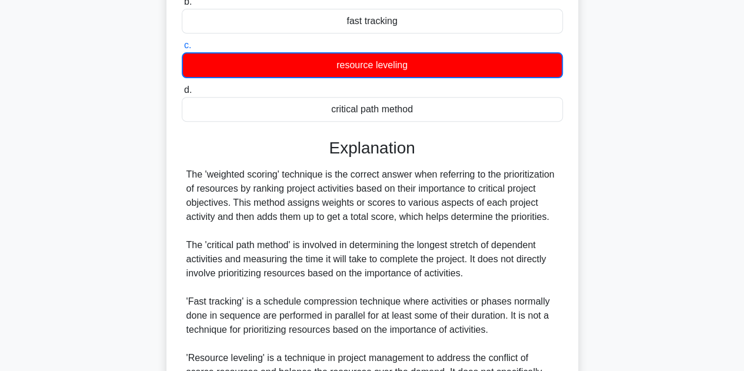
scroll to position [205, 0]
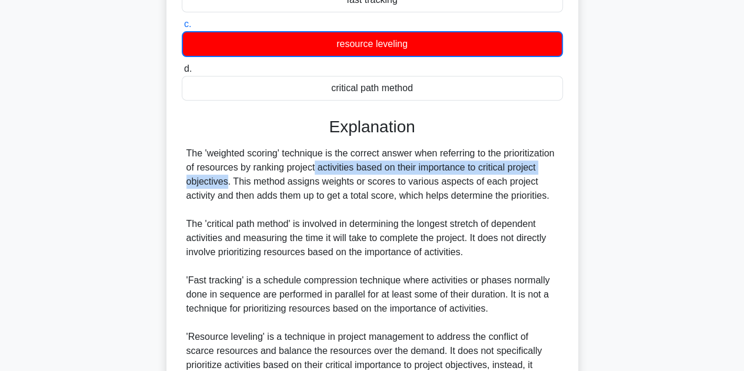
drag, startPoint x: 244, startPoint y: 170, endPoint x: 514, endPoint y: 172, distance: 270.1
click at [514, 172] on div "The 'weighted scoring' technique is the correct answer when referring to the pr…" at bounding box center [373, 267] width 372 height 240
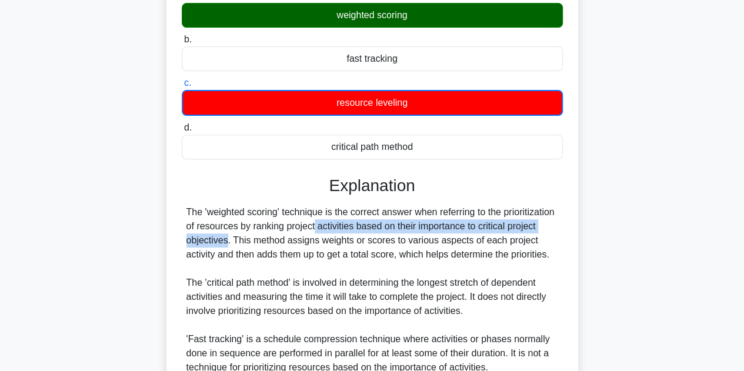
scroll to position [177, 0]
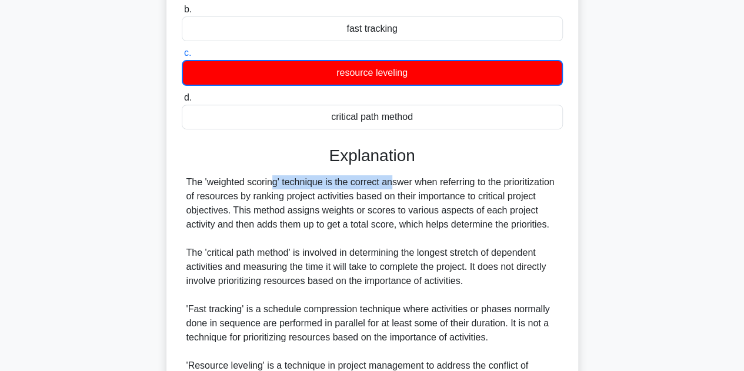
drag, startPoint x: 202, startPoint y: 179, endPoint x: 325, endPoint y: 179, distance: 123.0
click at [325, 179] on div "The 'weighted scoring' technique is the correct answer when referring to the pr…" at bounding box center [373, 295] width 372 height 240
copy div "'weighted scoring' technique"
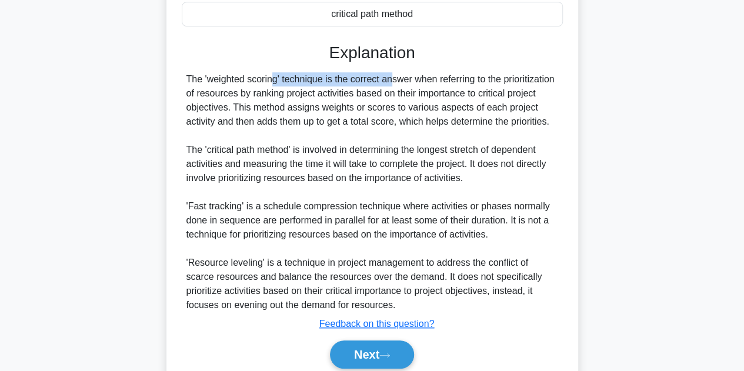
scroll to position [326, 0]
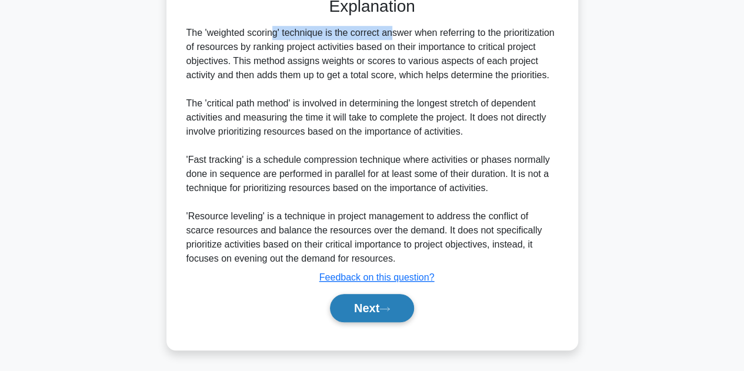
drag, startPoint x: 367, startPoint y: 309, endPoint x: 371, endPoint y: 301, distance: 8.7
click at [367, 305] on button "Next" at bounding box center [372, 308] width 84 height 28
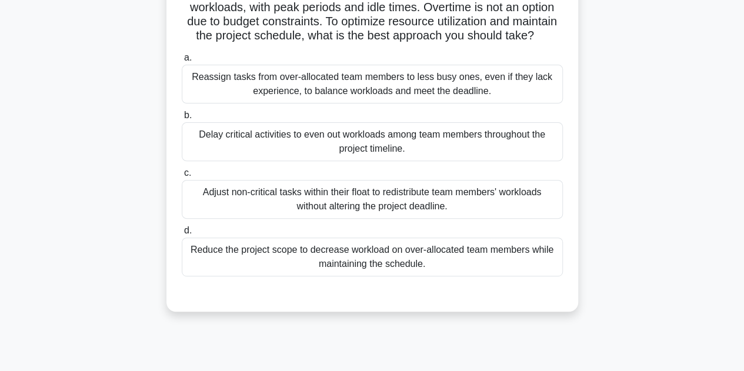
scroll to position [147, 0]
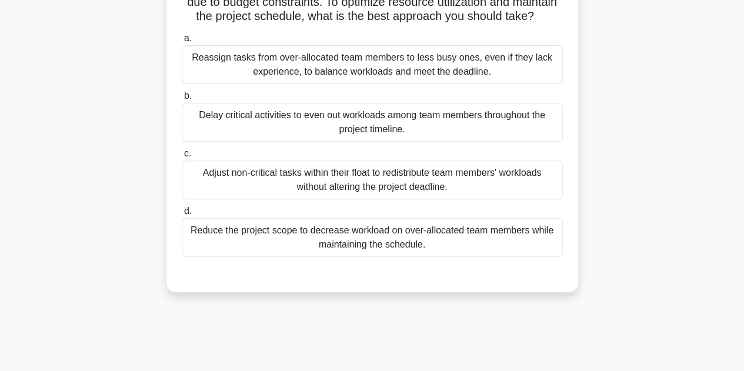
click at [457, 198] on div "Adjust non-critical tasks within their float to redistribute team members' work…" at bounding box center [372, 180] width 381 height 39
click at [182, 158] on input "c. Adjust non-critical tasks within their float to redistribute team members' w…" at bounding box center [182, 154] width 0 height 8
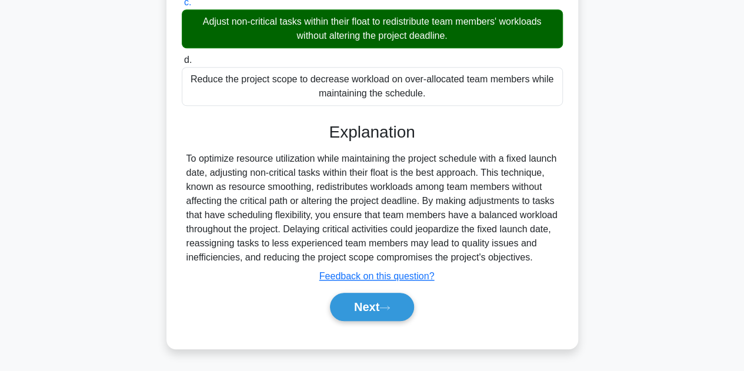
scroll to position [324, 0]
click at [363, 300] on button "Next" at bounding box center [372, 307] width 84 height 28
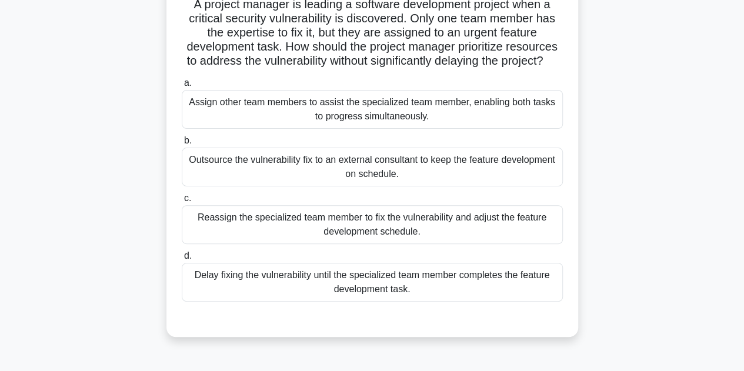
scroll to position [147, 0]
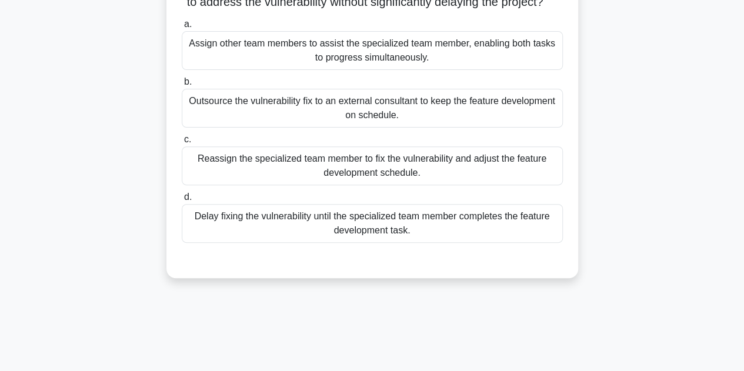
click at [332, 70] on div "Assign other team members to assist the specialized team member, enabling both …" at bounding box center [372, 50] width 381 height 39
click at [182, 28] on input "a. Assign other team members to assist the specialized team member, enabling bo…" at bounding box center [182, 25] width 0 height 8
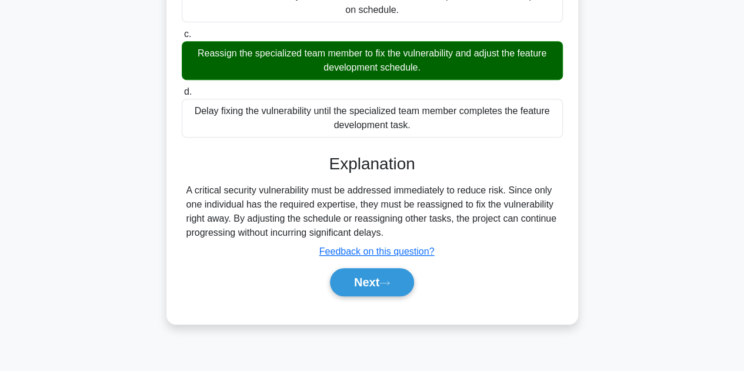
scroll to position [264, 0]
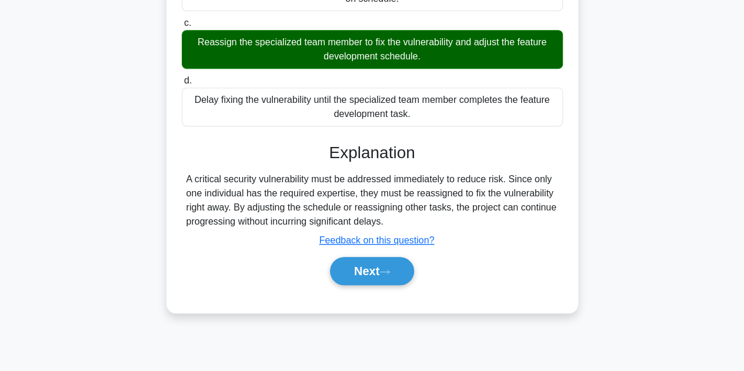
drag, startPoint x: 377, startPoint y: 284, endPoint x: 404, endPoint y: 268, distance: 31.7
click at [378, 282] on button "Next" at bounding box center [372, 271] width 84 height 28
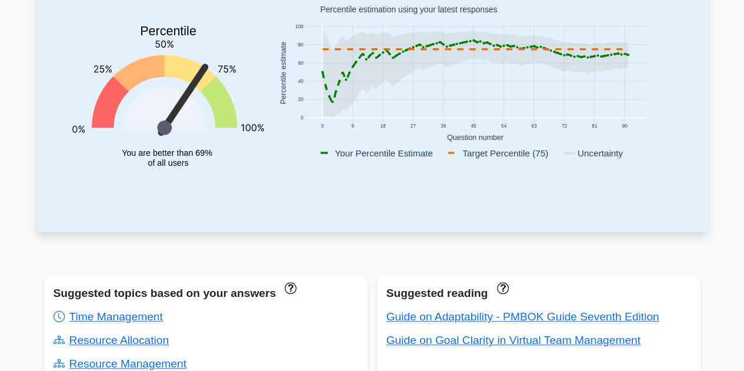
scroll to position [353, 0]
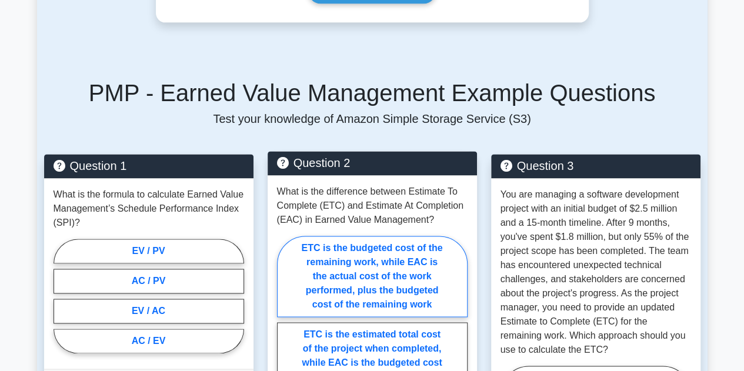
scroll to position [765, 0]
